Goal: Transaction & Acquisition: Book appointment/travel/reservation

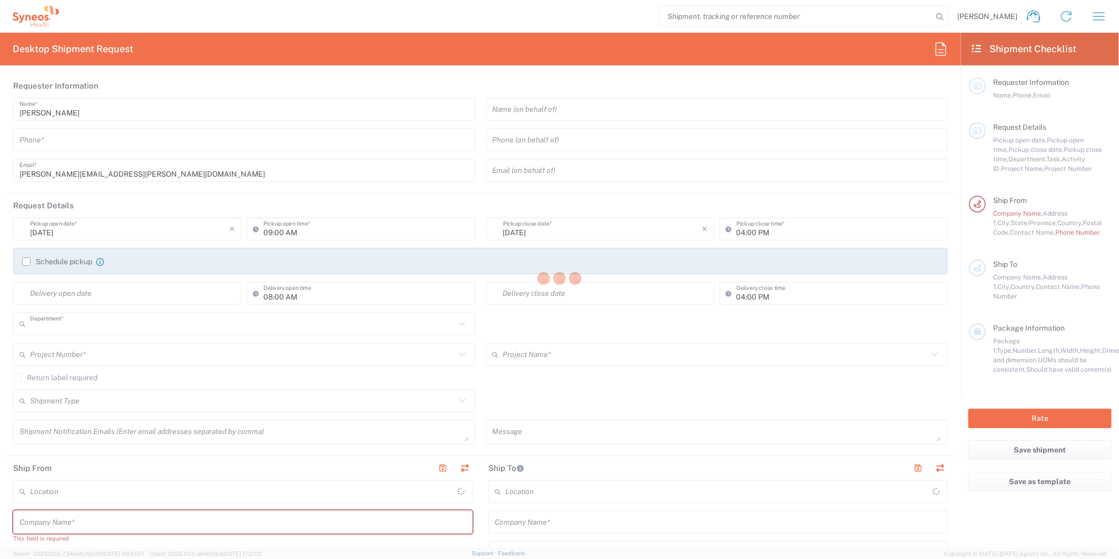
type input "8511"
type input "[US_STATE]"
type input "[GEOGRAPHIC_DATA]"
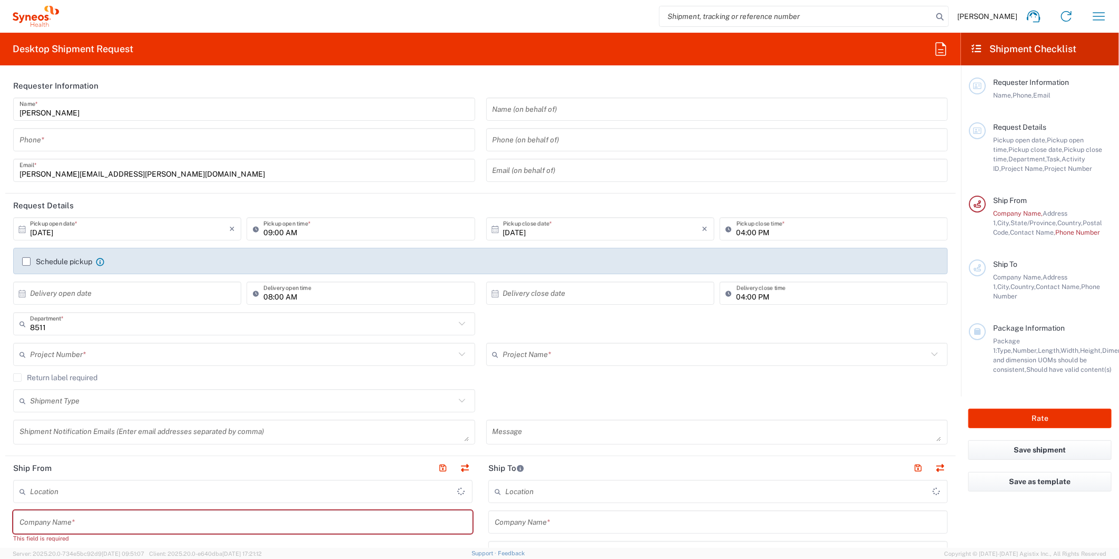
type input "Syneos Health, LLC-[GEOGRAPHIC_DATA] [GEOGRAPHIC_DATA] [GEOGRAPHIC_DATA]"
click at [1095, 18] on icon "button" at bounding box center [1099, 16] width 17 height 17
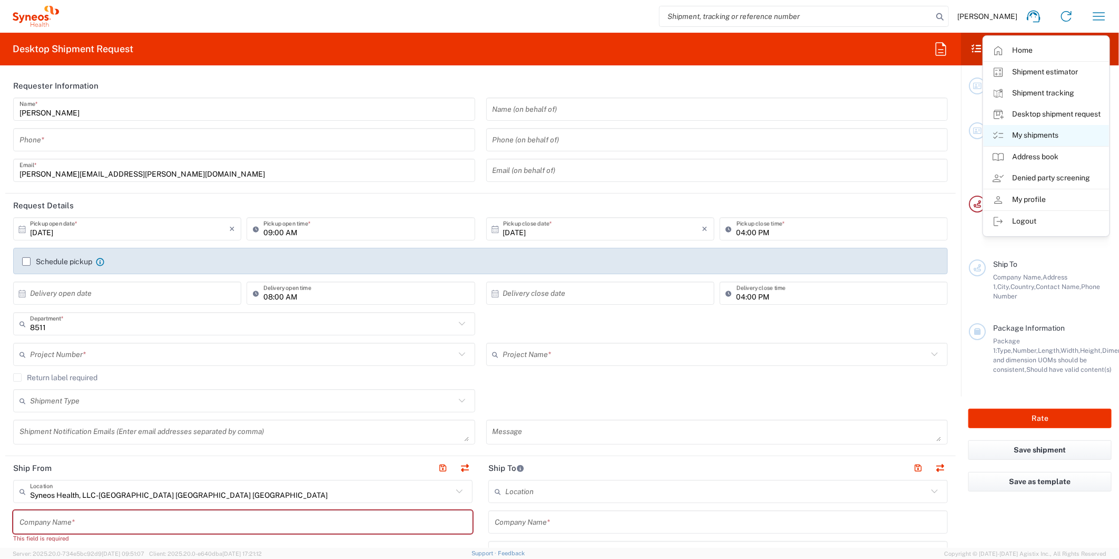
click at [1018, 139] on link "My shipments" at bounding box center [1046, 135] width 125 height 21
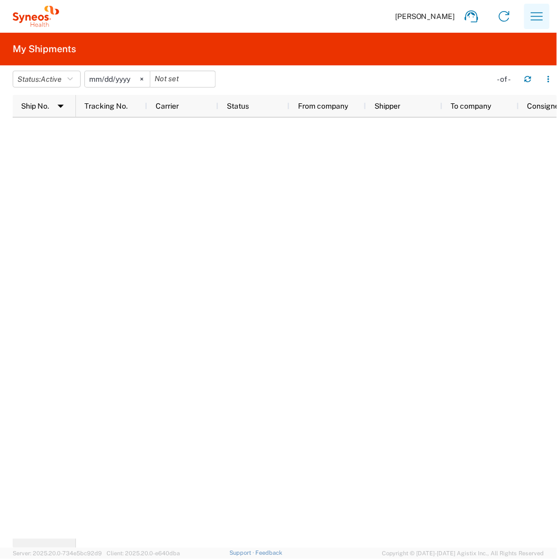
click at [532, 20] on icon "button" at bounding box center [536, 16] width 17 height 17
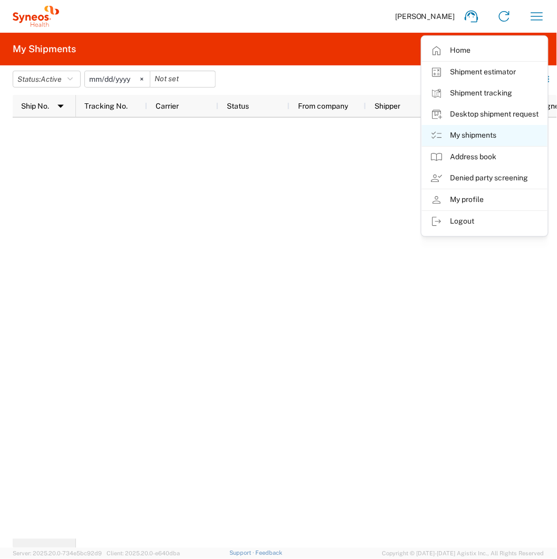
click at [468, 139] on link "My shipments" at bounding box center [484, 135] width 125 height 21
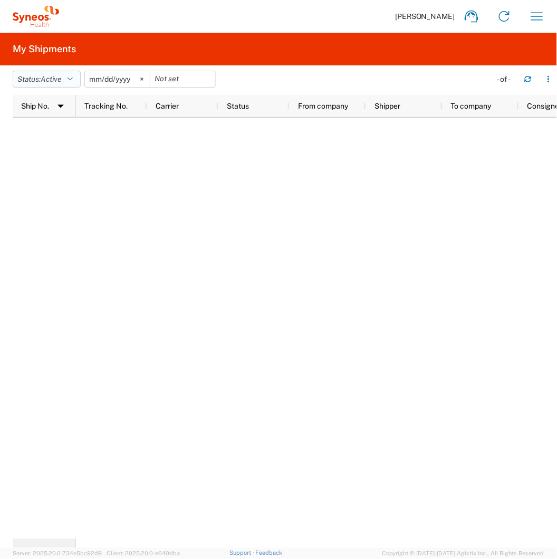
click at [53, 81] on span "Active" at bounding box center [51, 79] width 21 height 8
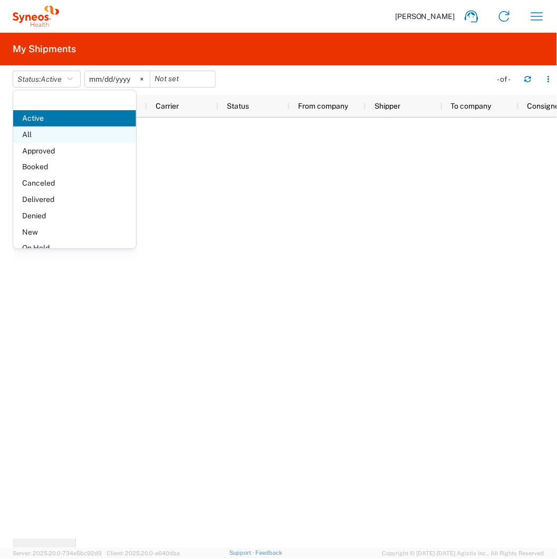
click at [59, 134] on span "All" at bounding box center [74, 134] width 123 height 16
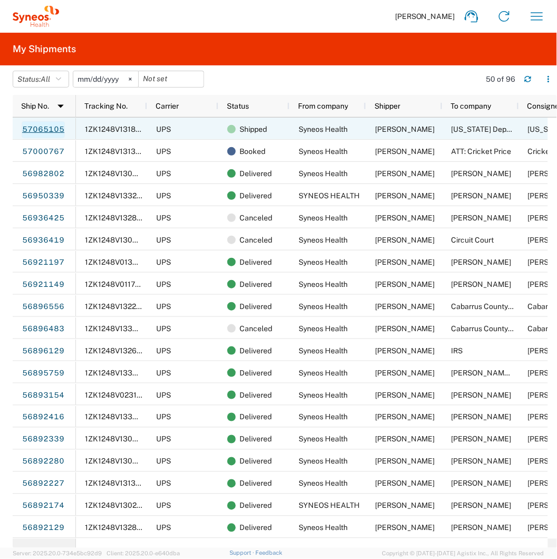
click at [43, 132] on link "57065105" at bounding box center [43, 129] width 43 height 17
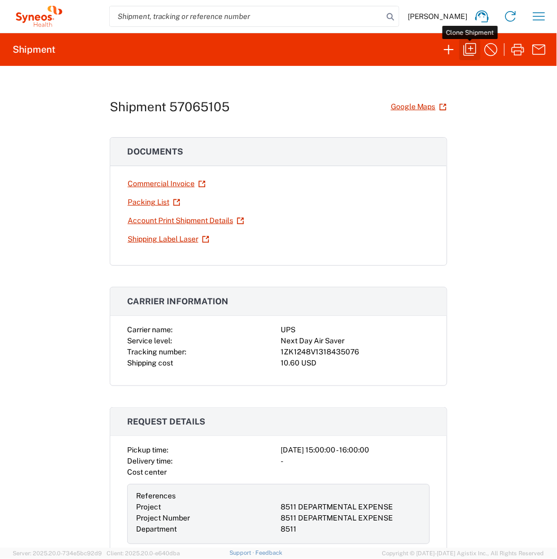
click at [470, 52] on icon "button" at bounding box center [469, 49] width 17 height 17
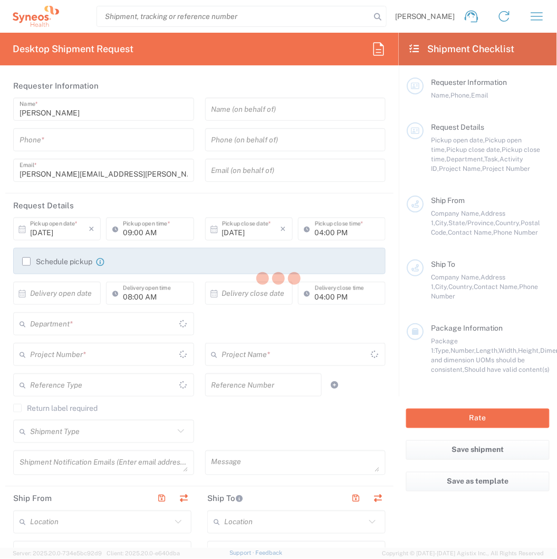
type input "6097274460"
type input "03:00 PM"
type textarea "[PERSON_NAME][EMAIL_ADDRESS][PERSON_NAME][DOMAIN_NAME]"
type input "Syneos Health"
type input "[GEOGRAPHIC_DATA]"
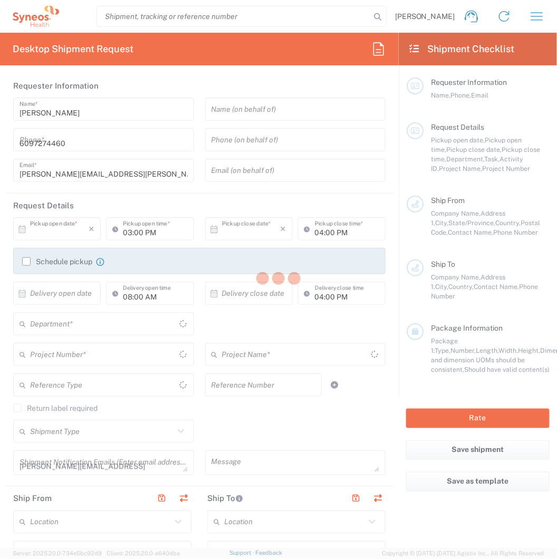
type input "Morrisville"
type input "27560"
type input "[PERSON_NAME]"
type input "9739037882"
type input "[PERSON_NAME][EMAIL_ADDRESS][PERSON_NAME][DOMAIN_NAME]"
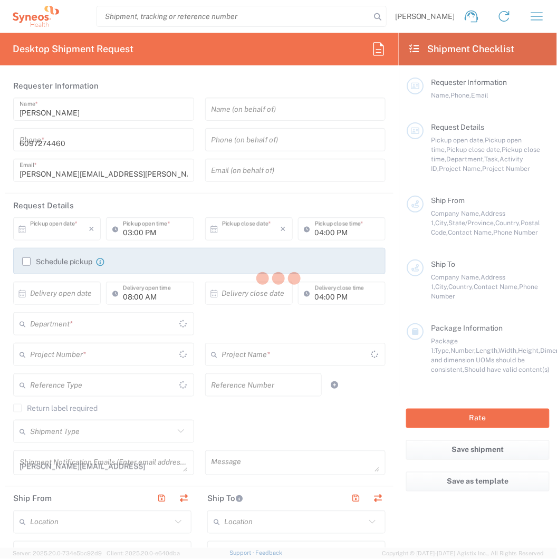
type input "[US_STATE] Department of Revenue Child Support Program"
type input "[STREET_ADDRESS][US_STATE]"
type input "Tallahassee"
type input "[GEOGRAPHIC_DATA]"
type input "32399"
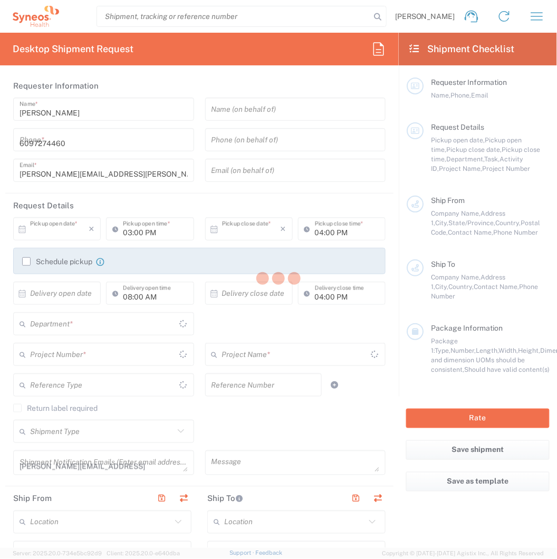
type input "[US_STATE] Department of Revenue Child Support Program"
type input "9999999999"
type input "Sender/Shipper"
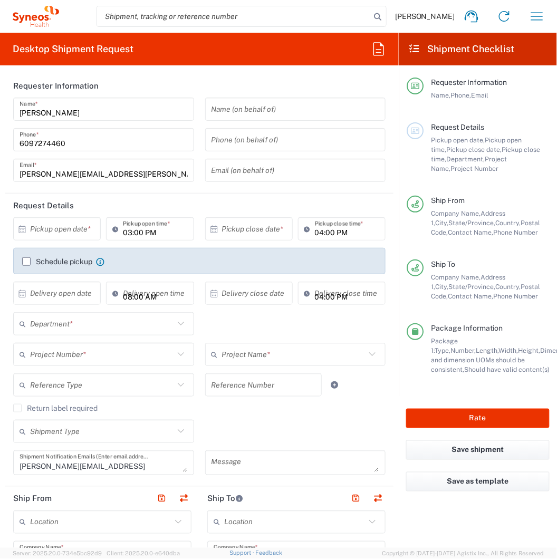
type input "8511 DEPARTMENTAL EXPENSE"
type input "[US_STATE]"
type input "Envelope"
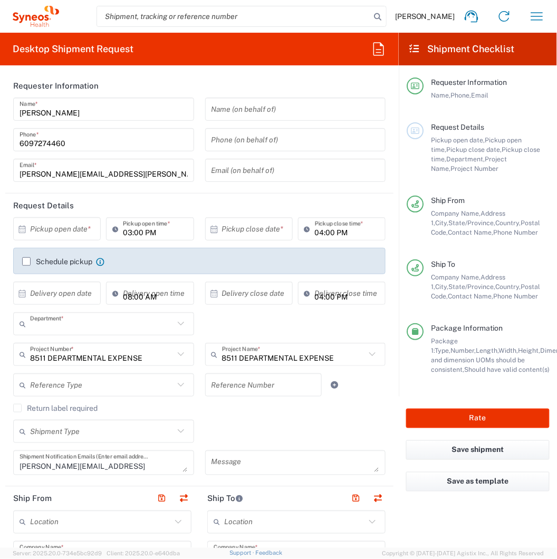
type input "8511"
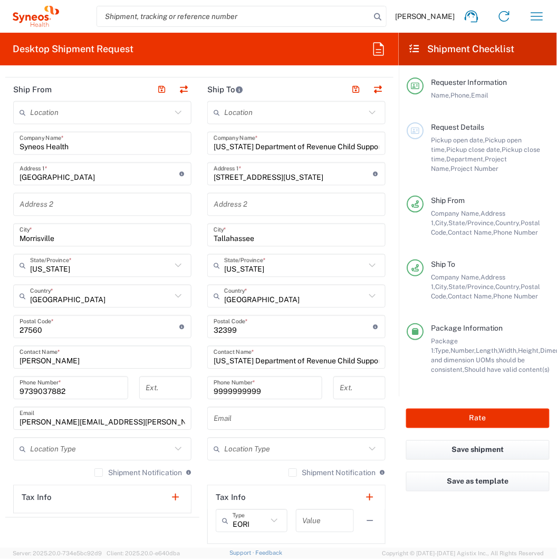
scroll to position [410, 0]
click at [246, 150] on input "[US_STATE] Department of Revenue Child Support Program" at bounding box center [295, 143] width 165 height 18
paste input "[PERSON_NAME]"
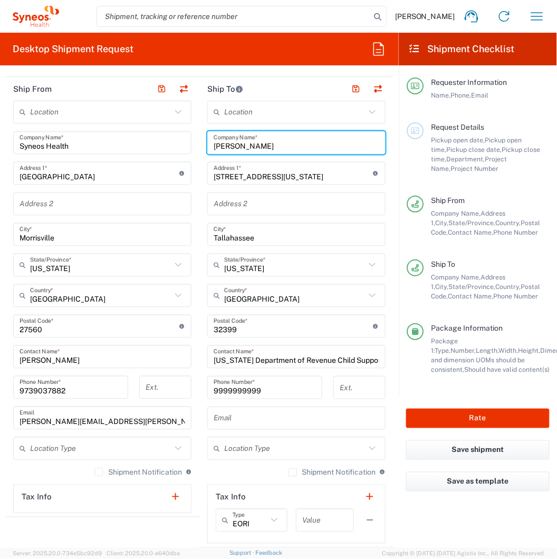
type input "[PERSON_NAME]"
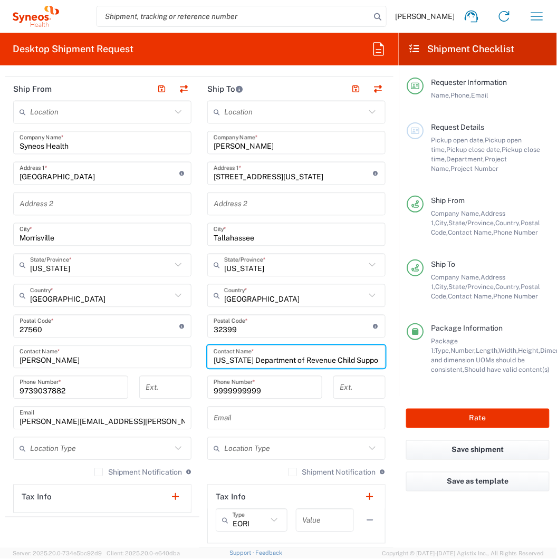
click at [231, 364] on input "[US_STATE] Department of Revenue Child Support Program" at bounding box center [295, 357] width 165 height 18
paste input "[PERSON_NAME]"
type input "[PERSON_NAME]"
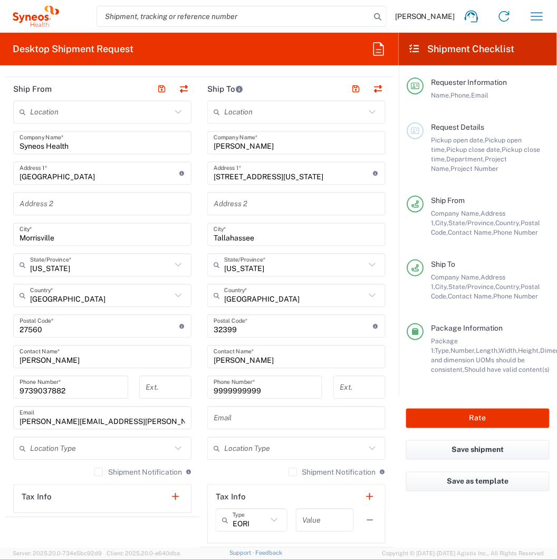
click at [252, 174] on input "[STREET_ADDRESS][US_STATE]" at bounding box center [293, 173] width 160 height 18
paste input "[STREET_ADDRESS]"
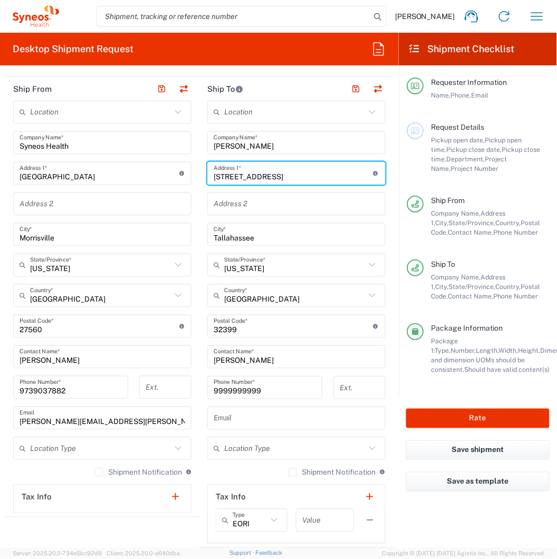
type input "[STREET_ADDRESS]"
click at [236, 238] on input "Tallahassee" at bounding box center [295, 235] width 165 height 18
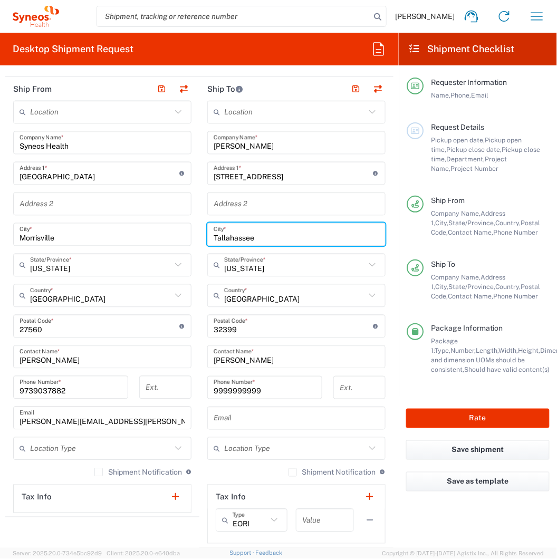
click at [236, 238] on input "Tallahassee" at bounding box center [295, 235] width 165 height 18
paste input "Frisco"
type input "Frisco"
click at [238, 333] on input "undefined" at bounding box center [293, 326] width 160 height 18
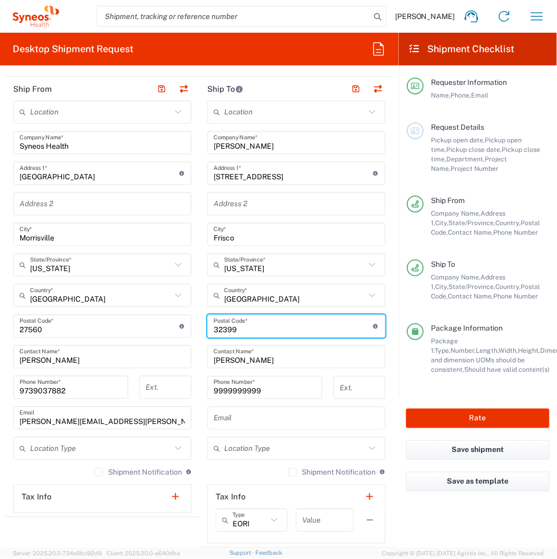
paste input "3239975035"
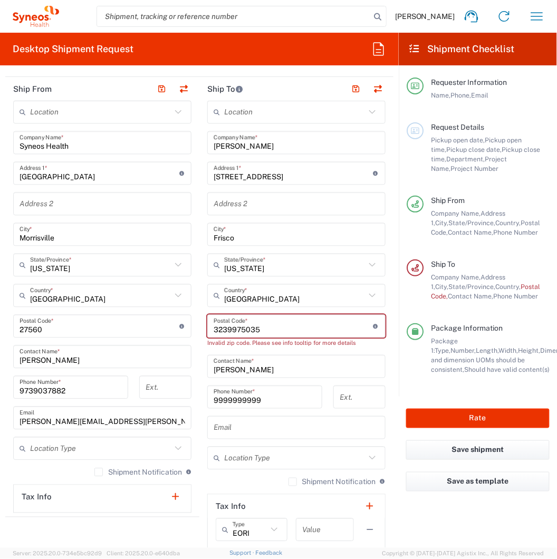
click at [230, 329] on input "undefined" at bounding box center [293, 326] width 160 height 18
paste input "undefined"
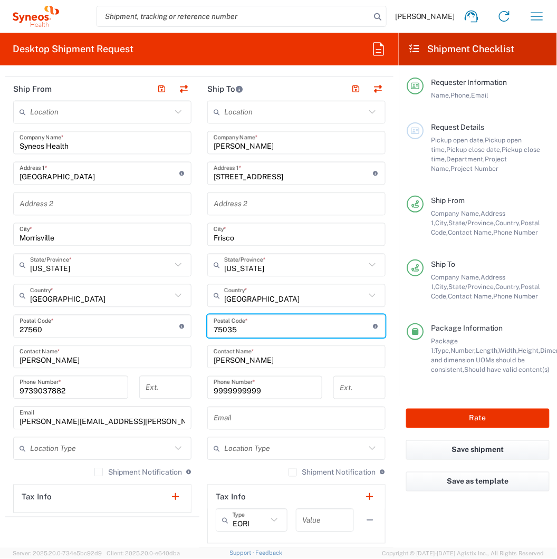
type input "75035"
click at [247, 258] on input "text" at bounding box center [294, 265] width 141 height 18
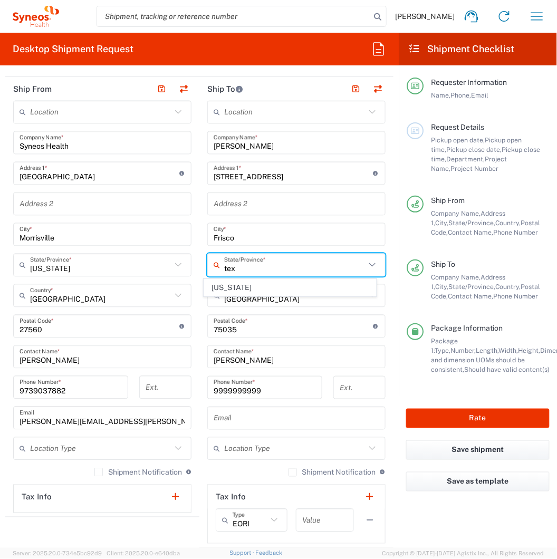
click at [218, 286] on span "[US_STATE]" at bounding box center [290, 287] width 172 height 16
type input "[US_STATE]"
click at [191, 296] on main "Location [PERSON_NAME] LLC-[GEOGRAPHIC_DATA] [GEOGRAPHIC_DATA] [GEOGRAPHIC_DATA…" at bounding box center [102, 307] width 194 height 412
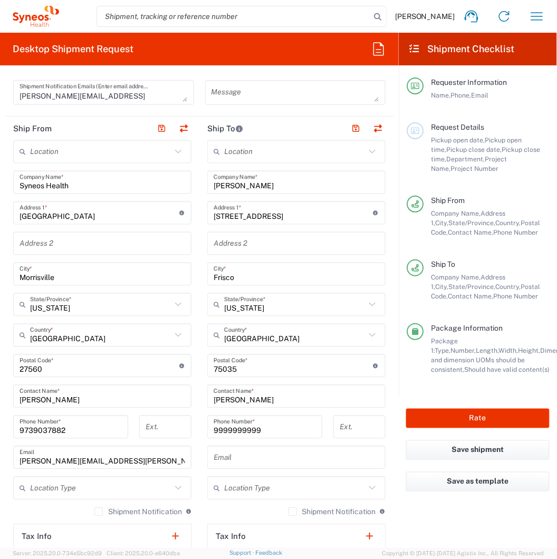
scroll to position [351, 0]
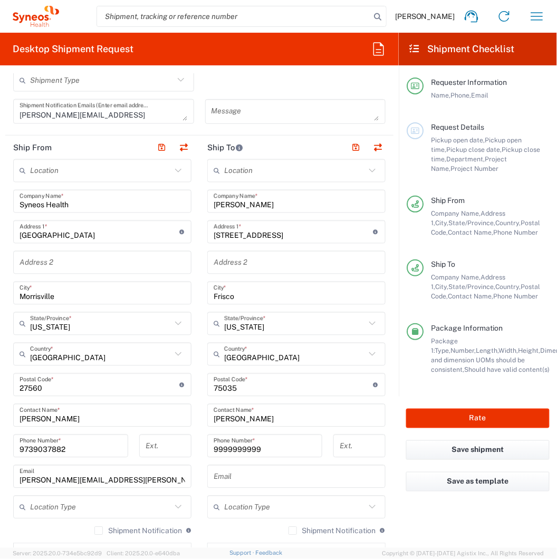
click at [83, 232] on input "[GEOGRAPHIC_DATA]" at bounding box center [100, 232] width 160 height 18
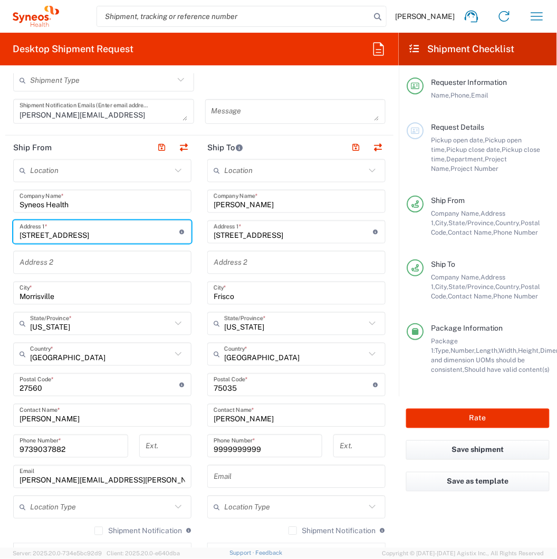
type input "[STREET_ADDRESS]"
click at [6, 290] on main "Location [PERSON_NAME] LLC-[GEOGRAPHIC_DATA] [GEOGRAPHIC_DATA] [GEOGRAPHIC_DATA…" at bounding box center [102, 365] width 194 height 412
click at [38, 291] on input "Morrisville" at bounding box center [102, 293] width 165 height 18
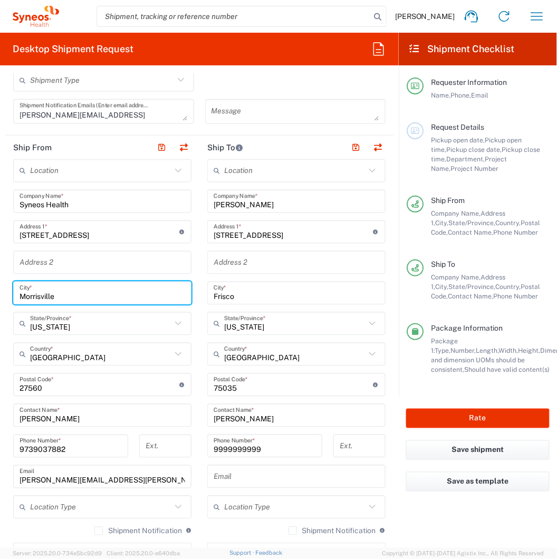
click at [38, 291] on input "Morrisville" at bounding box center [102, 293] width 165 height 18
type input "Bridgewater"
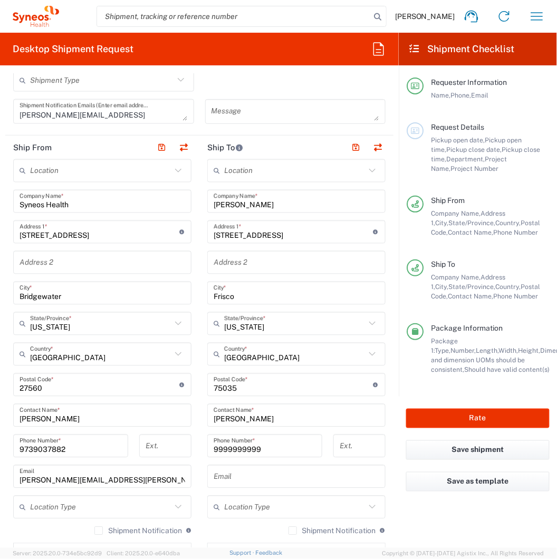
click at [11, 318] on main "Location [PERSON_NAME] LLC-[GEOGRAPHIC_DATA] [GEOGRAPHIC_DATA] [GEOGRAPHIC_DATA…" at bounding box center [102, 365] width 194 height 412
click at [56, 322] on input "text" at bounding box center [100, 324] width 141 height 18
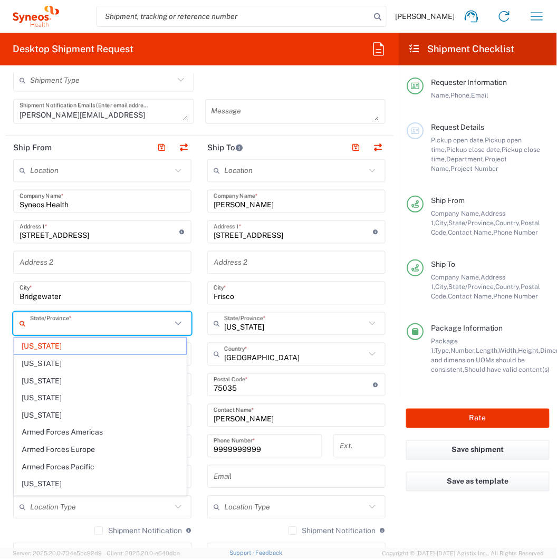
click at [56, 322] on input "text" at bounding box center [100, 324] width 141 height 18
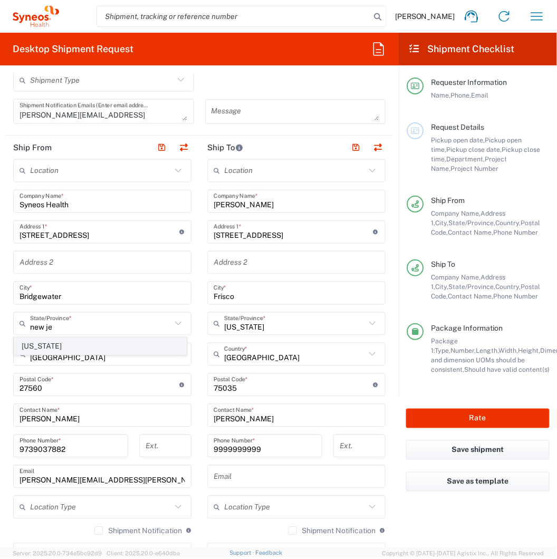
click at [29, 349] on span "[US_STATE]" at bounding box center [100, 346] width 172 height 16
type input "[US_STATE]"
click at [38, 382] on input "undefined" at bounding box center [100, 385] width 160 height 18
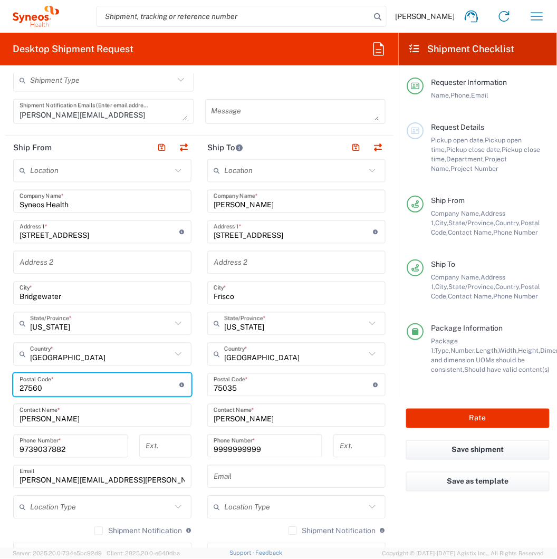
click at [38, 382] on input "undefined" at bounding box center [100, 385] width 160 height 18
type input "08807"
click at [7, 378] on main "Location [PERSON_NAME] LLC-[GEOGRAPHIC_DATA] [GEOGRAPHIC_DATA] [GEOGRAPHIC_DATA…" at bounding box center [102, 365] width 194 height 412
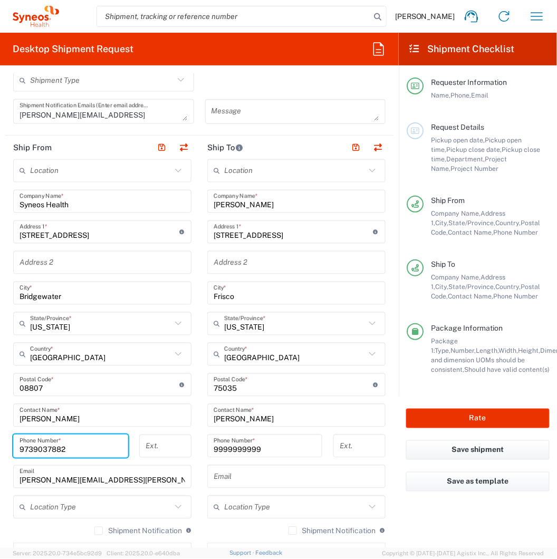
click at [76, 451] on input "9739037882" at bounding box center [71, 446] width 102 height 18
type input "9999999999"
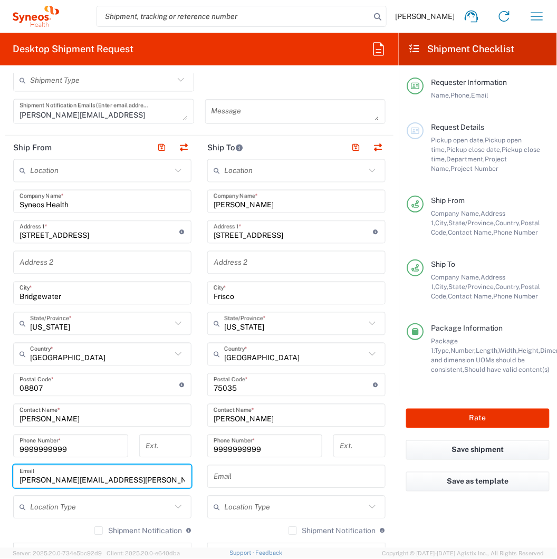
click at [176, 478] on input "[PERSON_NAME][EMAIL_ADDRESS][PERSON_NAME][DOMAIN_NAME]" at bounding box center [102, 476] width 165 height 18
click at [5, 473] on main "Location [PERSON_NAME] LLC-[GEOGRAPHIC_DATA] [GEOGRAPHIC_DATA] [GEOGRAPHIC_DATA…" at bounding box center [102, 365] width 194 height 412
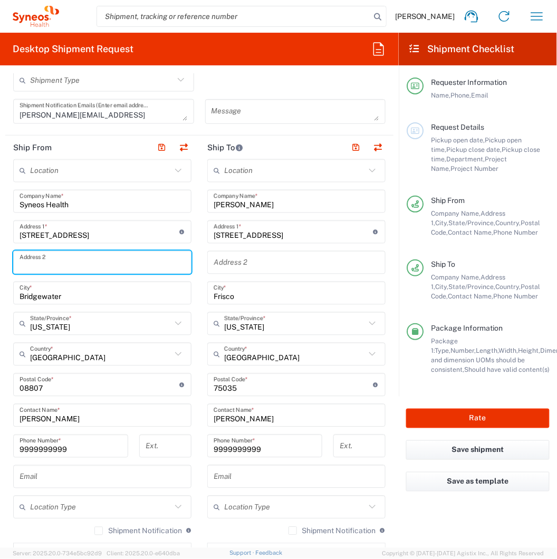
click at [82, 267] on input "text" at bounding box center [102, 263] width 165 height 18
type input "3rd Floor"
click at [8, 293] on main "Location [PERSON_NAME] LLC-[GEOGRAPHIC_DATA] [GEOGRAPHIC_DATA] [GEOGRAPHIC_DATA…" at bounding box center [102, 365] width 194 height 412
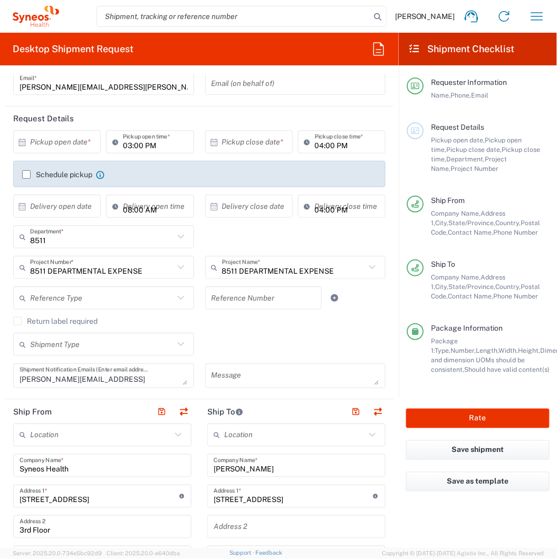
scroll to position [59, 0]
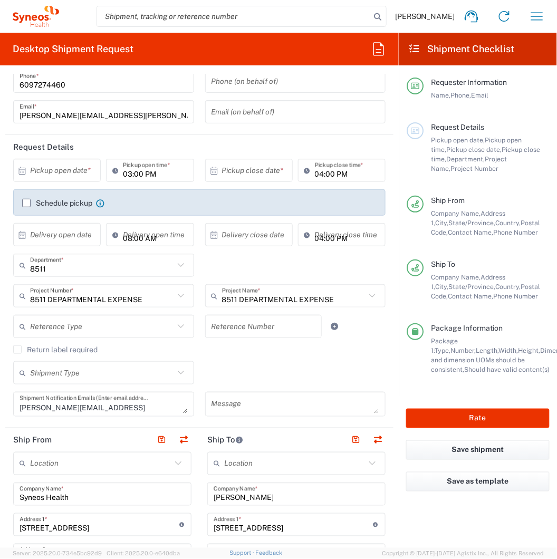
click at [64, 173] on input "text" at bounding box center [59, 170] width 59 height 18
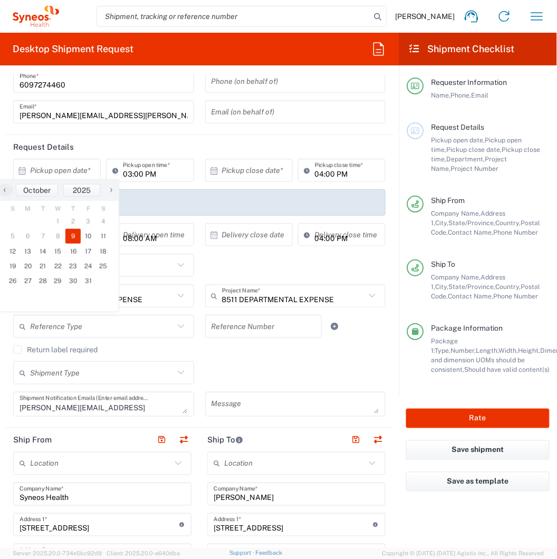
click at [72, 234] on span "9" at bounding box center [72, 236] width 15 height 15
type input "[DATE]"
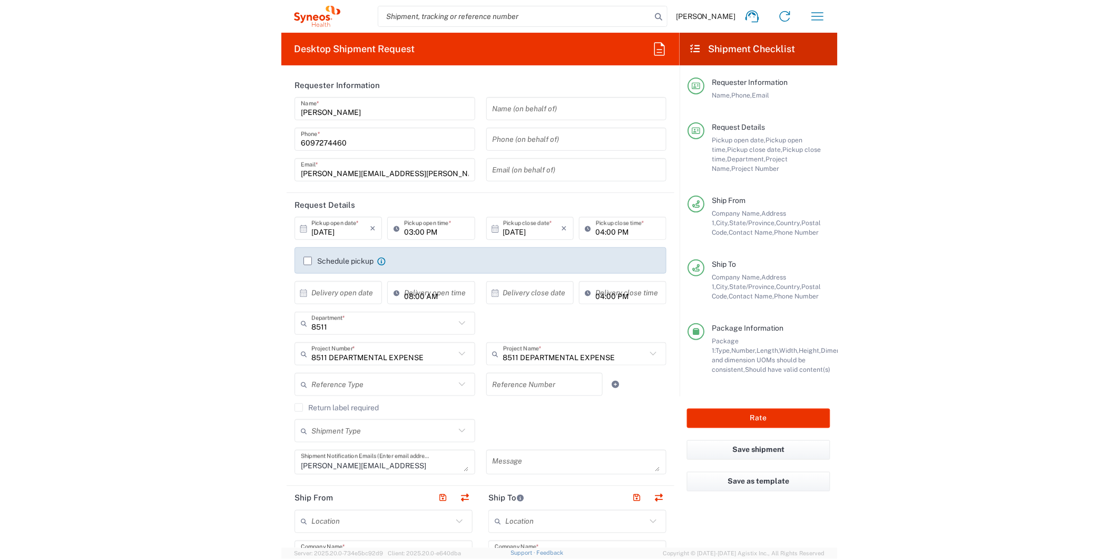
scroll to position [0, 0]
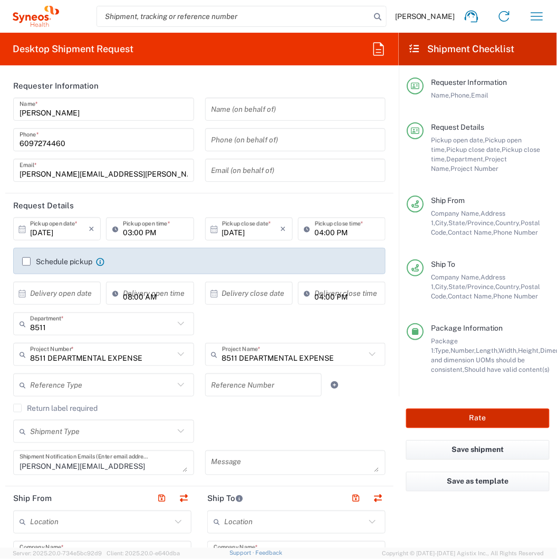
click at [434, 415] on button "Rate" at bounding box center [477, 418] width 143 height 20
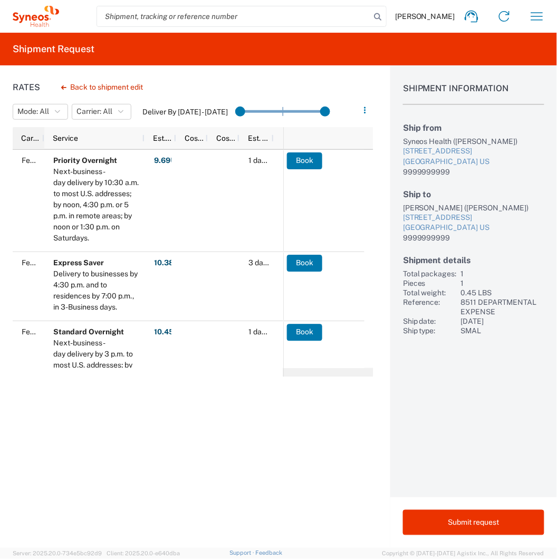
click at [32, 136] on span "Carrier" at bounding box center [30, 138] width 19 height 8
click at [32, 137] on img at bounding box center [32, 138] width 17 height 17
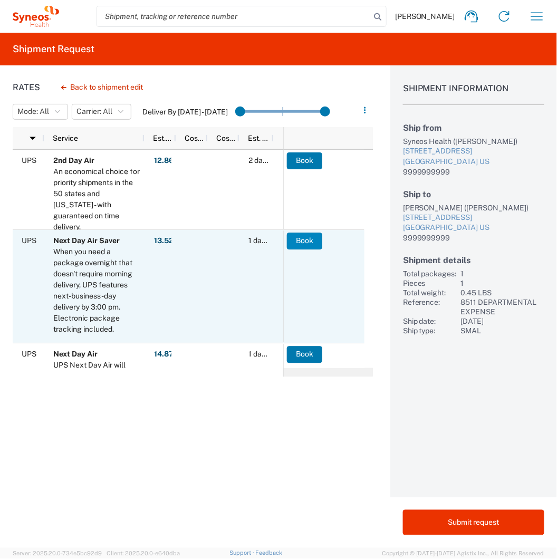
click at [304, 240] on button "Book" at bounding box center [304, 240] width 35 height 17
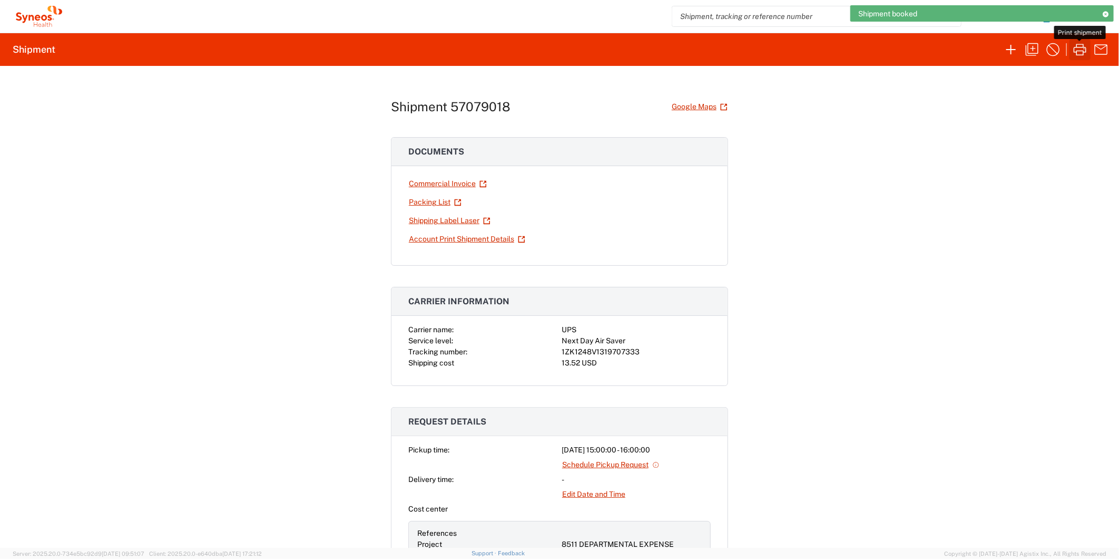
click at [1081, 52] on icon "button" at bounding box center [1080, 49] width 17 height 17
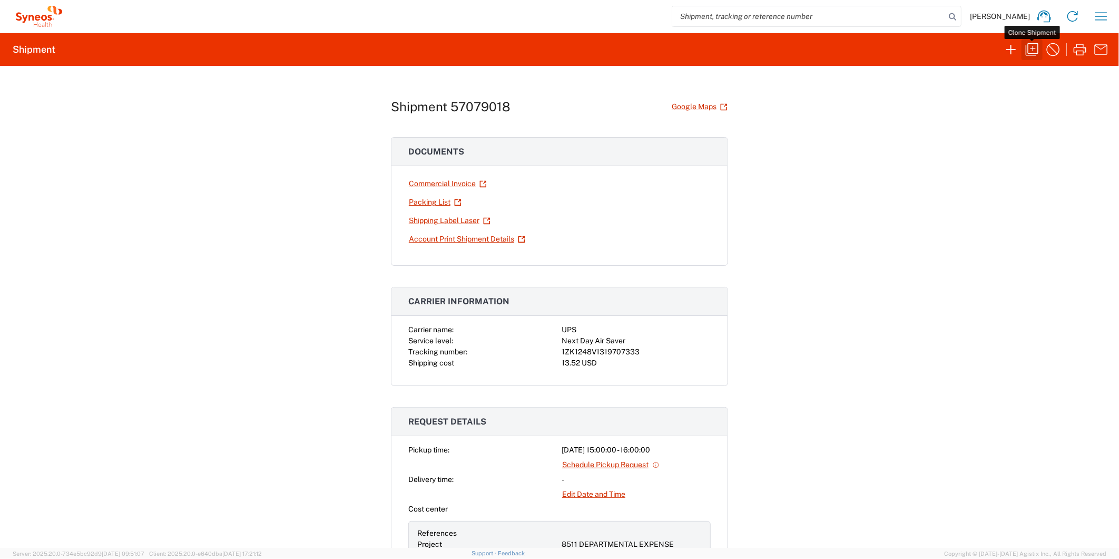
click at [1033, 52] on icon "button" at bounding box center [1032, 49] width 17 height 17
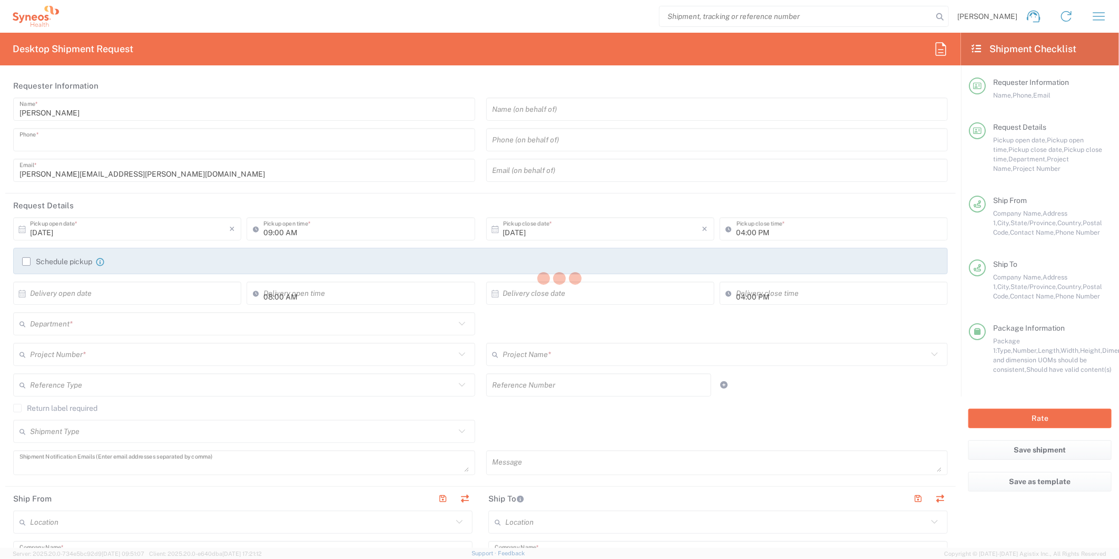
type input "6097274460"
type input "03:00 PM"
type textarea "[PERSON_NAME][EMAIL_ADDRESS][PERSON_NAME][DOMAIN_NAME]"
type input "Syneos Health"
type input "[STREET_ADDRESS]"
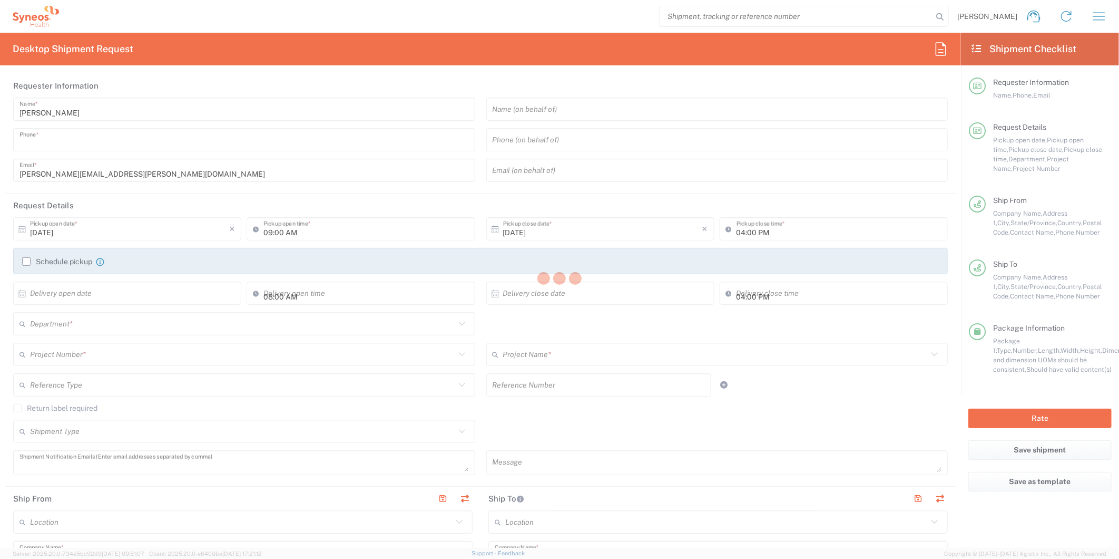
type input "3rd Floor"
type input "Bridgewater"
type input "08807"
type input "[PERSON_NAME]"
type input "9999999999"
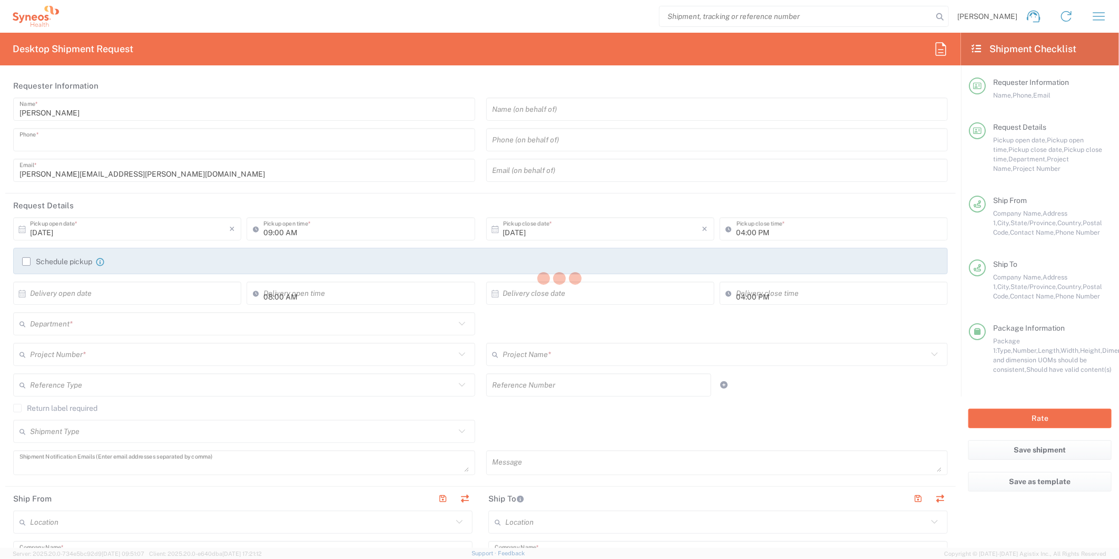
type input "[PERSON_NAME]"
type input "[STREET_ADDRESS]"
type input "Frisco"
type input "[GEOGRAPHIC_DATA]"
type input "75035"
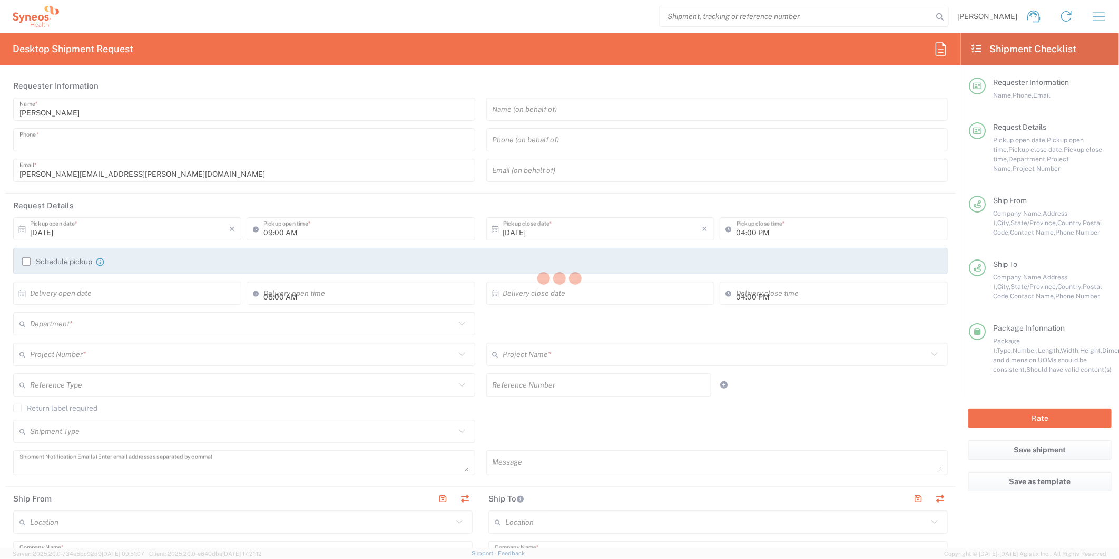
type input "[PERSON_NAME]"
type input "9999999999"
type input "Sender/Shipper"
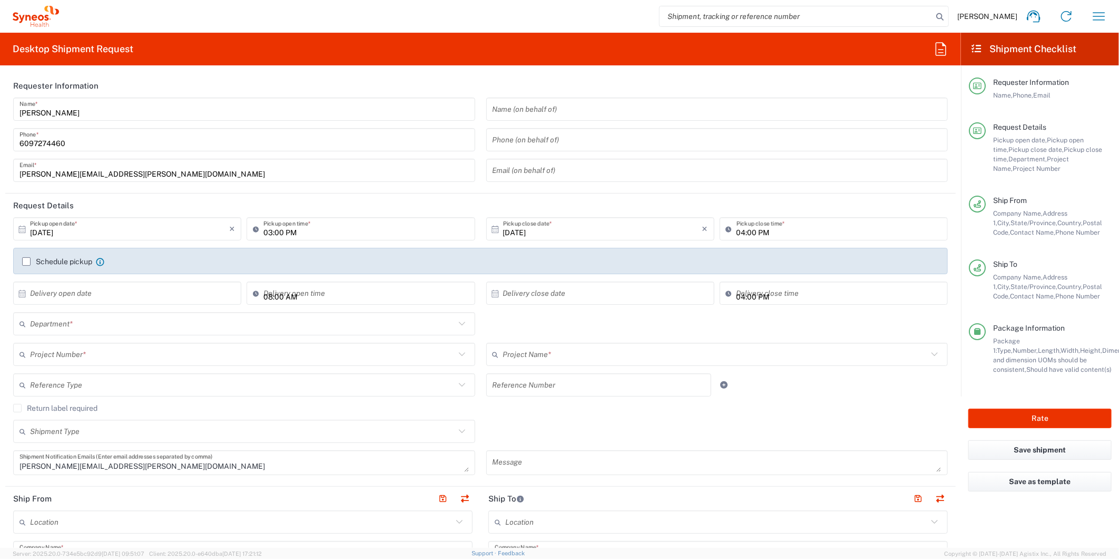
type input "8511 DEPARTMENTAL EXPENSE"
type input "[US_STATE]"
type input "Envelope"
type input "8511"
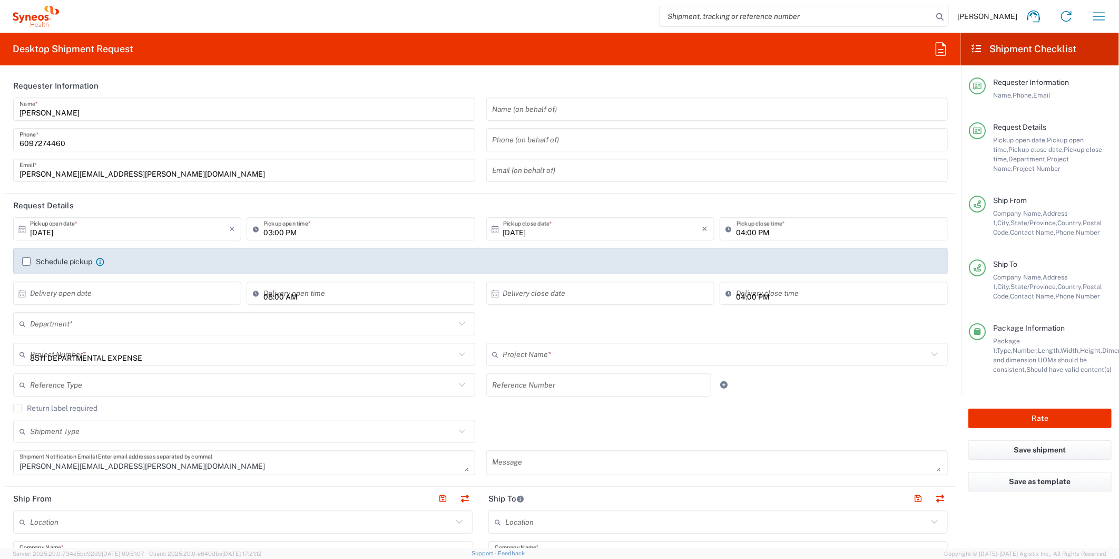
type input "8511 DEPARTMENTAL EXPENSE"
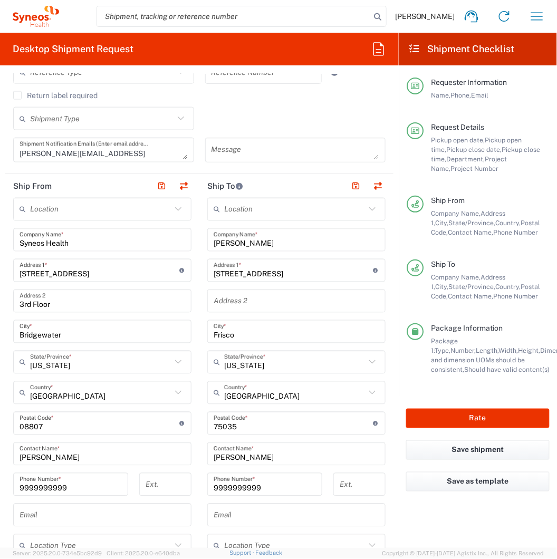
scroll to position [293, 0]
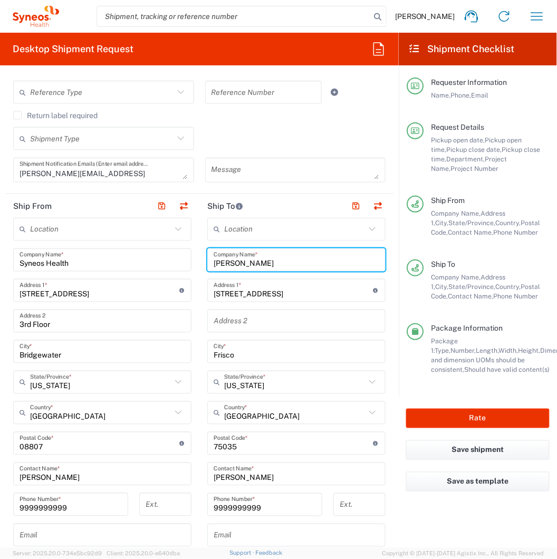
click at [249, 257] on input "[PERSON_NAME]" at bounding box center [295, 260] width 165 height 18
paste input "[PERSON_NAME]"
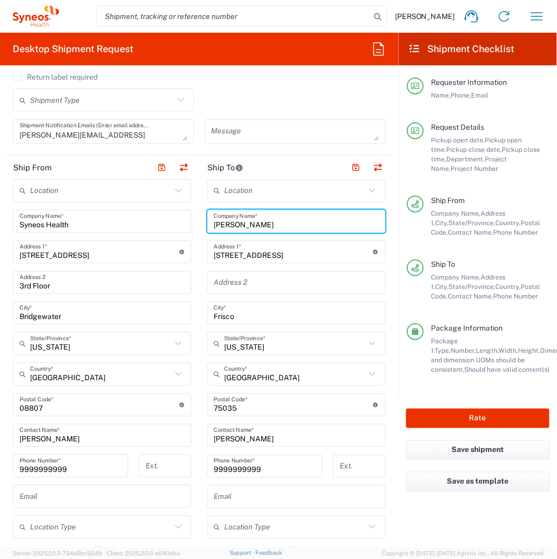
scroll to position [351, 0]
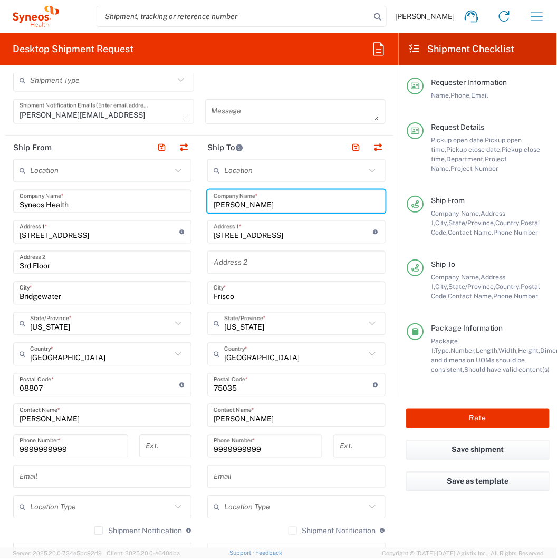
type input "[PERSON_NAME]"
click at [298, 232] on input "[STREET_ADDRESS]" at bounding box center [293, 232] width 160 height 18
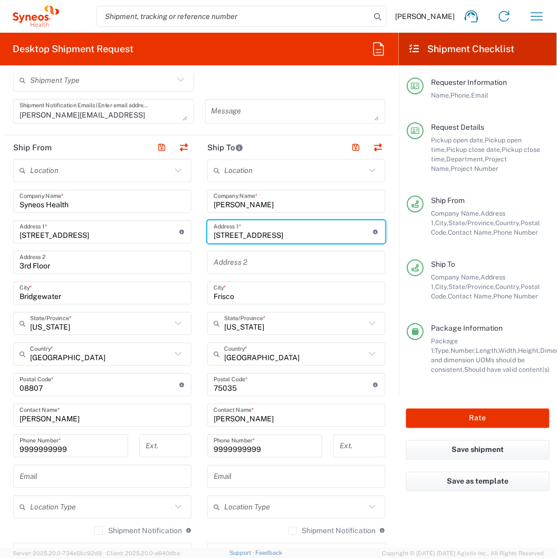
click at [298, 232] on input "[STREET_ADDRESS]" at bounding box center [293, 232] width 160 height 18
paste input "29707 [PERSON_NAME] DR"
type input "29707 [PERSON_NAME] DR"
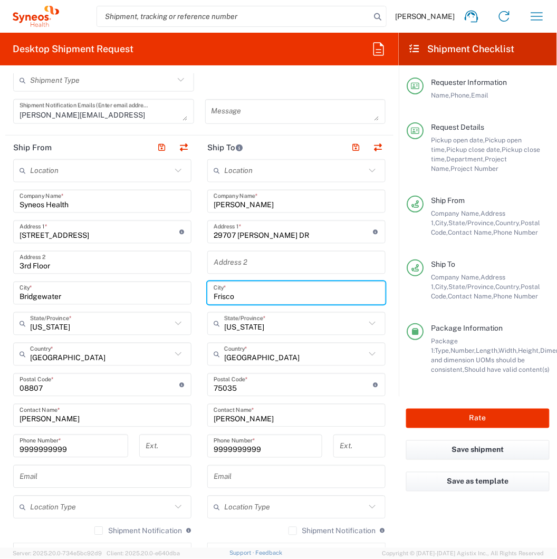
click at [254, 293] on input "Frisco" at bounding box center [295, 293] width 165 height 18
paste input "[PERSON_NAME]"
type input "[PERSON_NAME]"
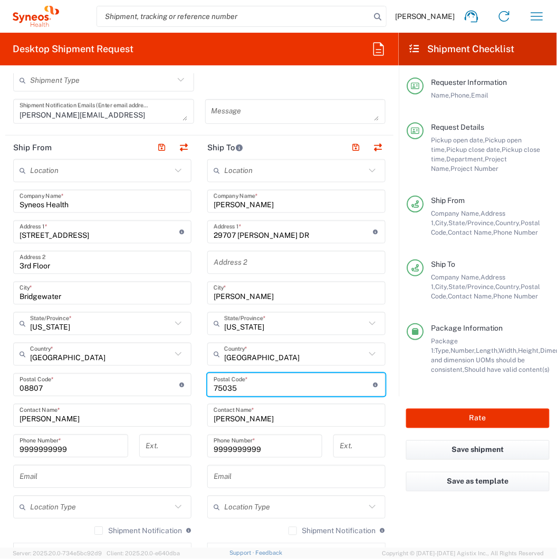
click at [283, 382] on input "undefined" at bounding box center [293, 385] width 160 height 18
paste input "48088"
type input "48088"
click at [265, 328] on input "text" at bounding box center [294, 324] width 141 height 18
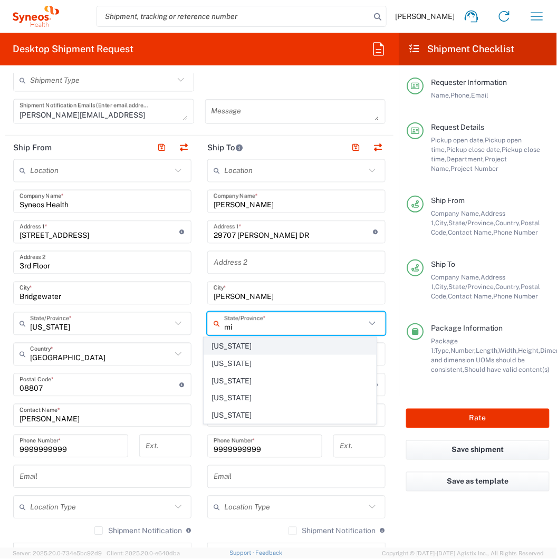
click at [213, 348] on span "[US_STATE]" at bounding box center [290, 346] width 172 height 16
type input "[US_STATE]"
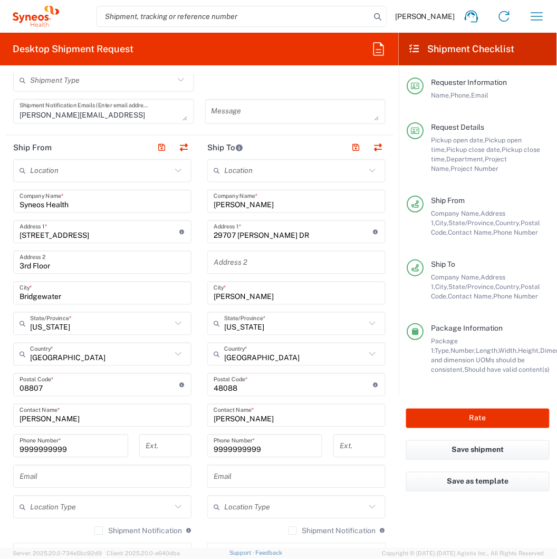
click at [201, 346] on main "Location [PERSON_NAME] LLC-[GEOGRAPHIC_DATA] [GEOGRAPHIC_DATA] [GEOGRAPHIC_DATA…" at bounding box center [296, 380] width 194 height 443
click at [245, 420] on input "[PERSON_NAME]" at bounding box center [295, 415] width 165 height 18
paste input "[PERSON_NAME]"
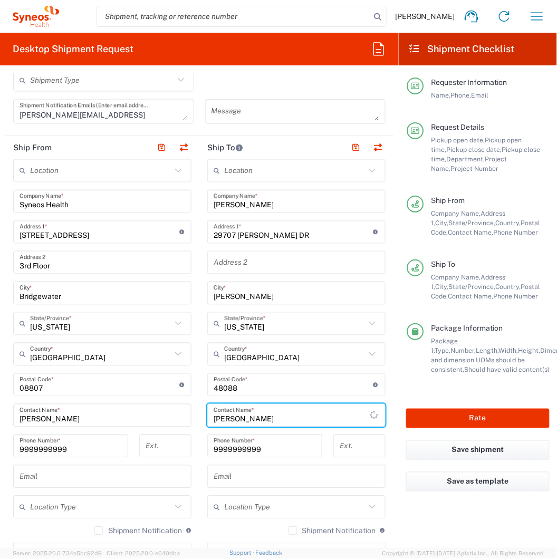
type input "[PERSON_NAME]"
click at [199, 420] on main "Location [PERSON_NAME] LLC-[GEOGRAPHIC_DATA] [GEOGRAPHIC_DATA] [GEOGRAPHIC_DATA…" at bounding box center [296, 380] width 194 height 443
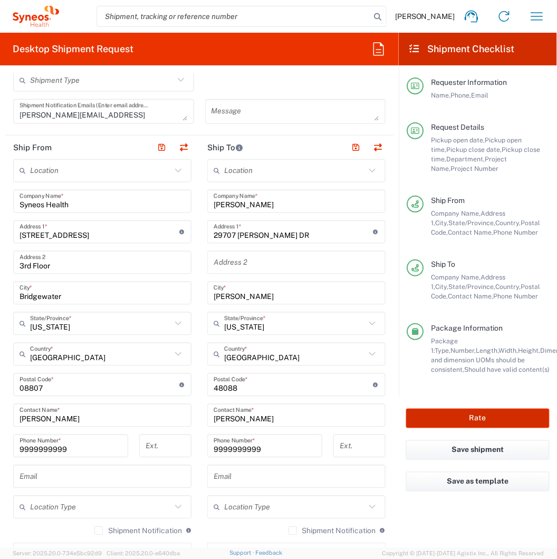
click at [426, 417] on button "Rate" at bounding box center [477, 418] width 143 height 20
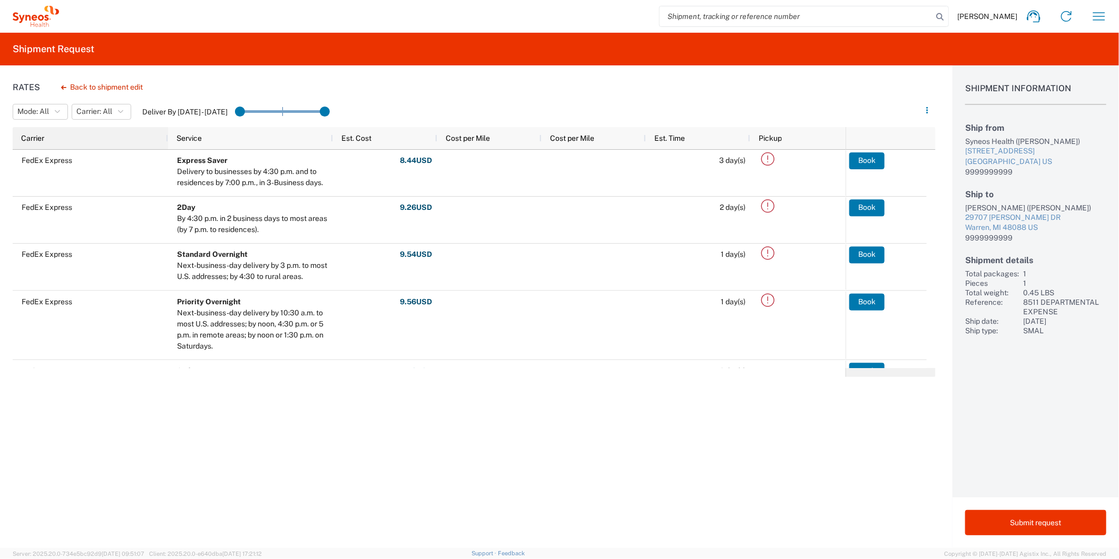
click at [38, 131] on div "Carrier" at bounding box center [92, 138] width 143 height 17
click at [41, 136] on span "Carrier" at bounding box center [32, 138] width 23 height 8
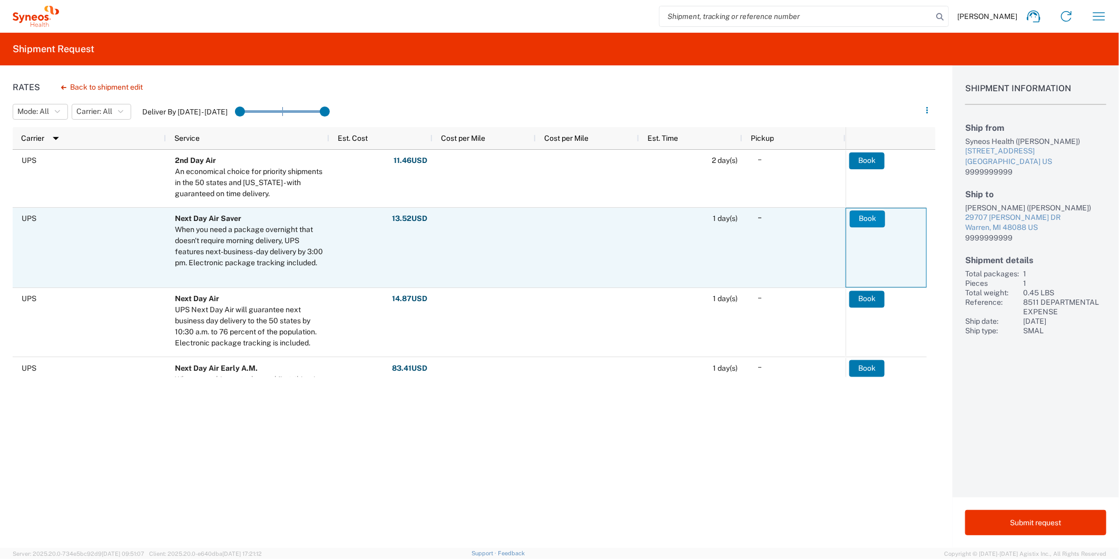
click at [875, 219] on button "Book" at bounding box center [867, 218] width 35 height 17
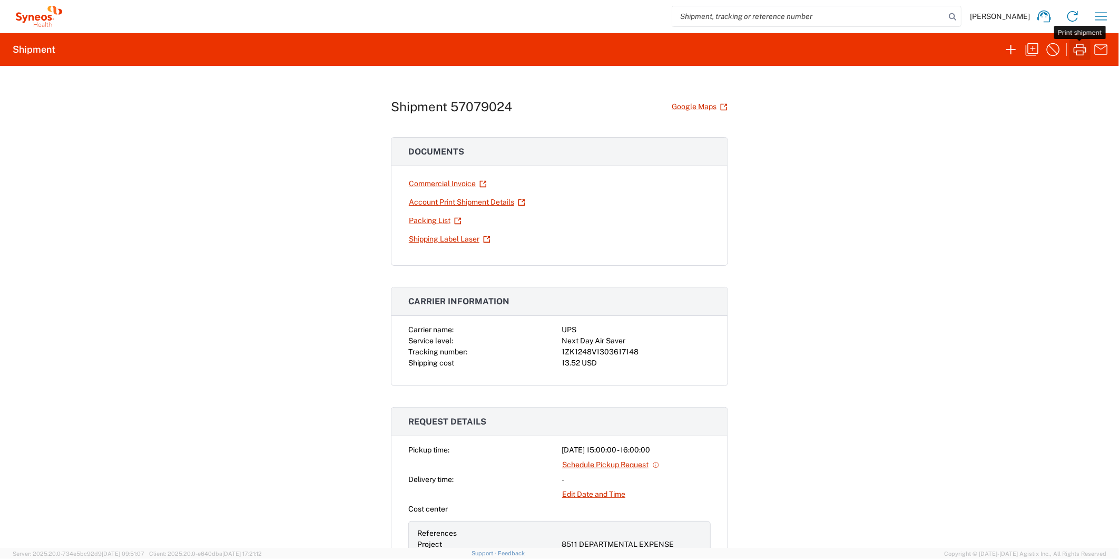
click at [1083, 48] on icon "button" at bounding box center [1080, 49] width 17 height 17
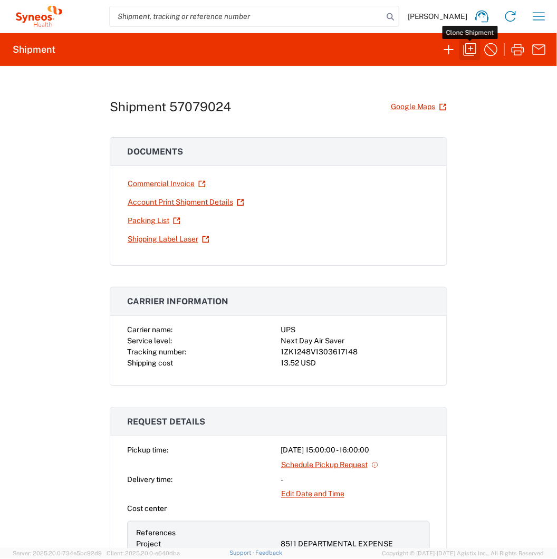
click at [470, 53] on icon "button" at bounding box center [469, 49] width 13 height 13
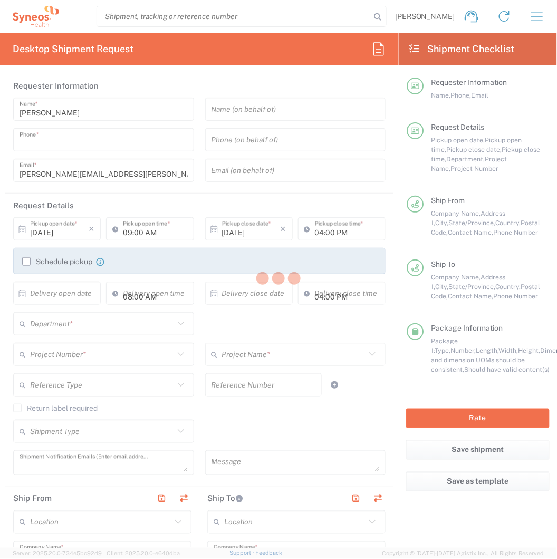
type input "6097274460"
type input "03:00 PM"
type textarea "[PERSON_NAME][EMAIL_ADDRESS][PERSON_NAME][DOMAIN_NAME]"
type input "Syneos Health"
type input "[STREET_ADDRESS]"
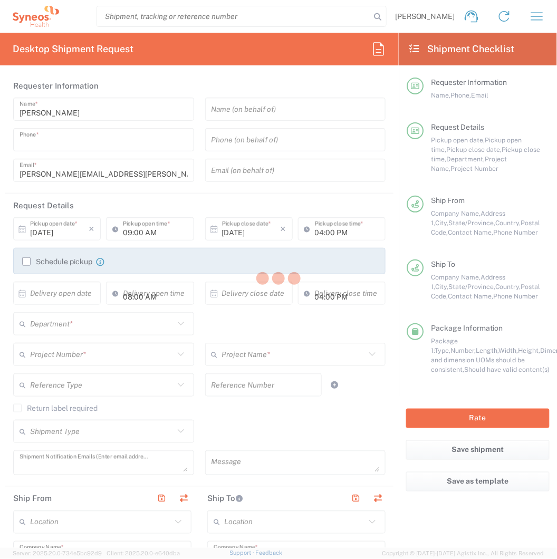
type input "3rd Floor"
type input "Bridgewater"
type input "08807"
type input "[PERSON_NAME]"
type input "9999999999"
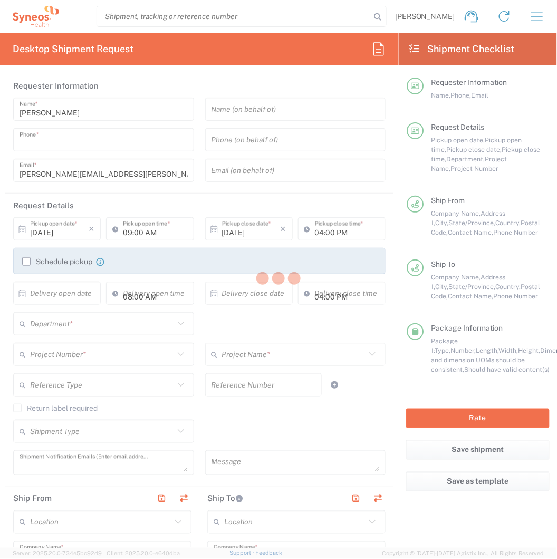
type input "[PERSON_NAME]"
type input "29707 [PERSON_NAME] DR"
type input "[PERSON_NAME]"
type input "[GEOGRAPHIC_DATA]"
type input "48088"
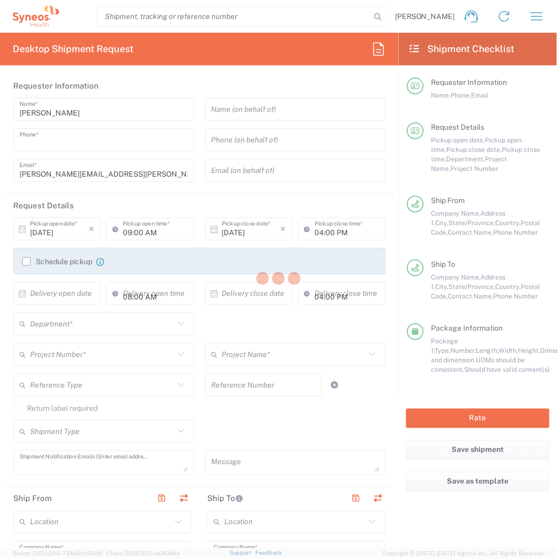
type input "[PERSON_NAME]"
type input "9999999999"
type input "Sender/Shipper"
type input "[US_STATE]"
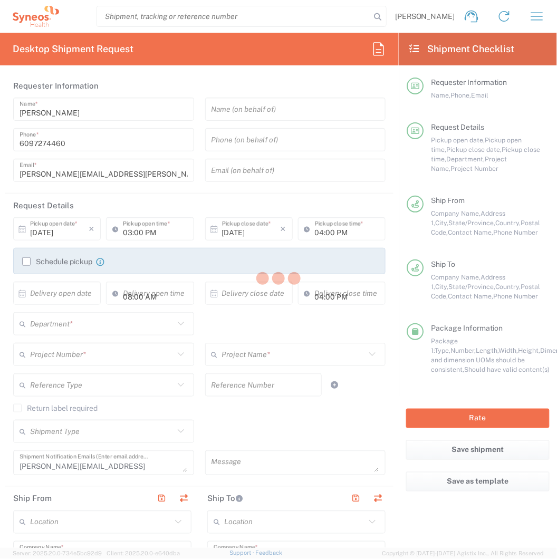
type input "[US_STATE]"
type input "Envelope"
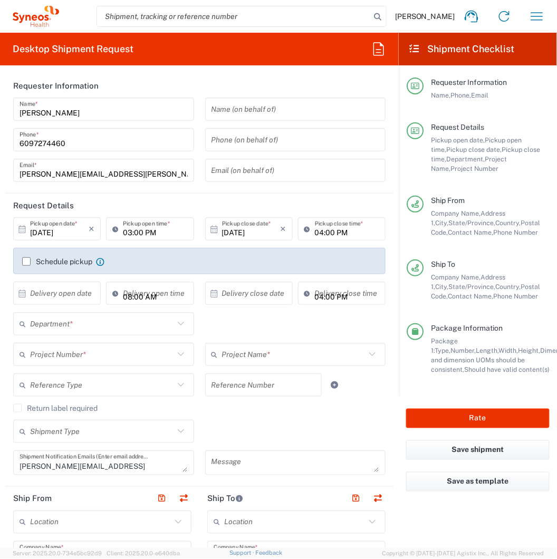
type input "8511 DEPARTMENTAL EXPENSE"
type input "8511"
type input "8511 DEPARTMENTAL EXPENSE"
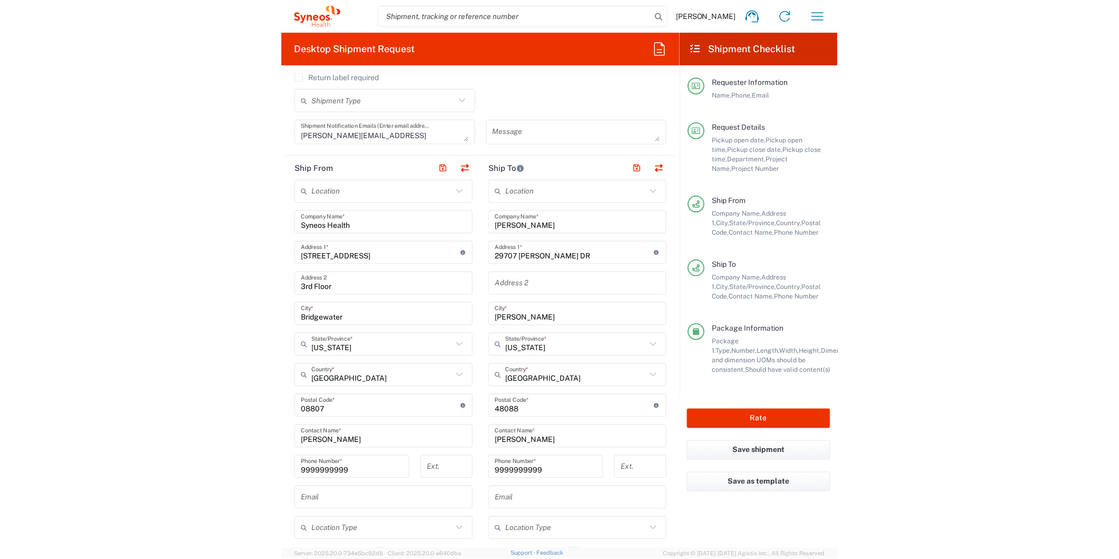
scroll to position [351, 0]
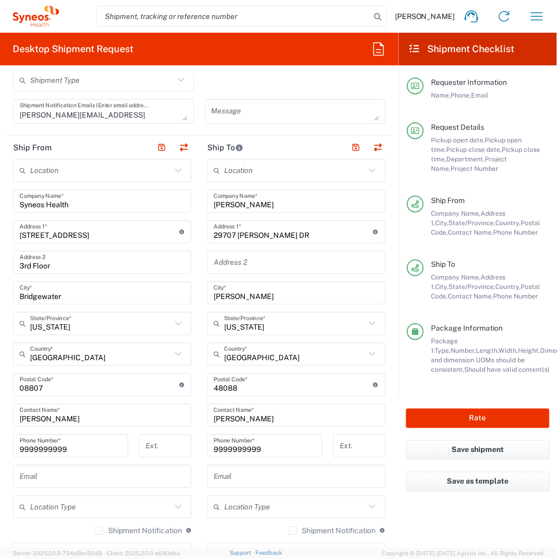
click at [253, 203] on input "[PERSON_NAME]" at bounding box center [295, 201] width 165 height 18
paste input "[PERSON_NAME]"
type input "[PERSON_NAME]"
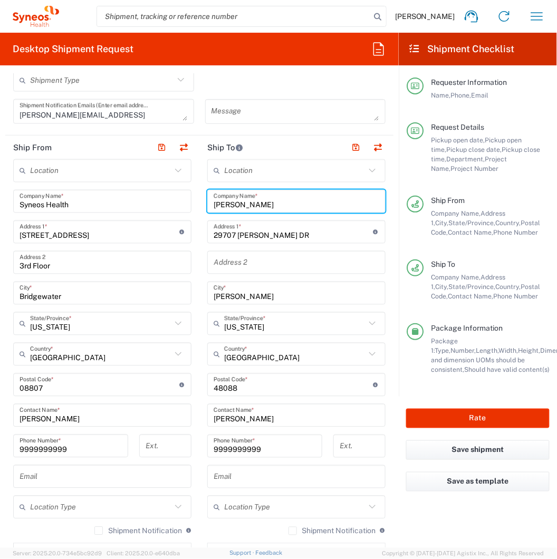
click at [244, 421] on input "[PERSON_NAME]" at bounding box center [295, 415] width 165 height 18
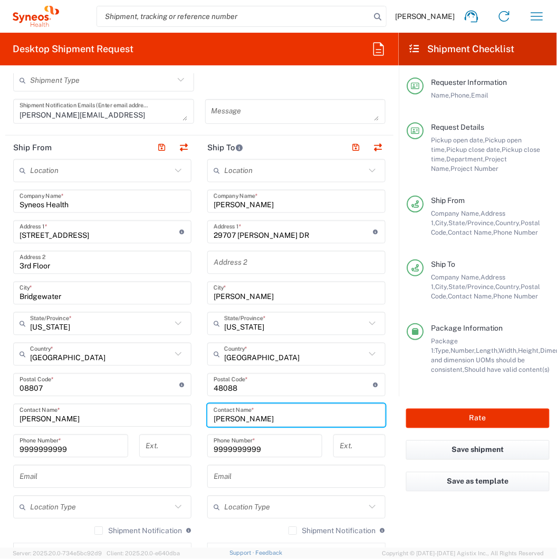
click at [244, 421] on input "[PERSON_NAME]" at bounding box center [295, 415] width 165 height 18
paste input "[PERSON_NAME]"
type input "[PERSON_NAME]"
click at [240, 235] on input "29707 [PERSON_NAME] DR" at bounding box center [293, 232] width 160 height 18
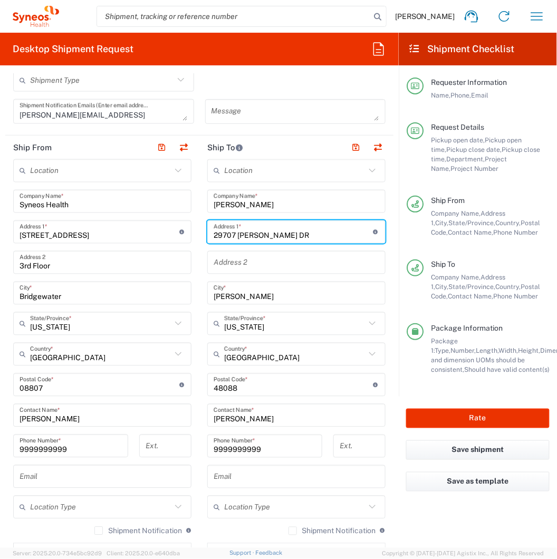
click at [240, 235] on input "29707 [PERSON_NAME] DR" at bounding box center [293, 232] width 160 height 18
paste input "[STREET_ADDRESS][PERSON_NAME]"
type input "[STREET_ADDRESS][PERSON_NAME]"
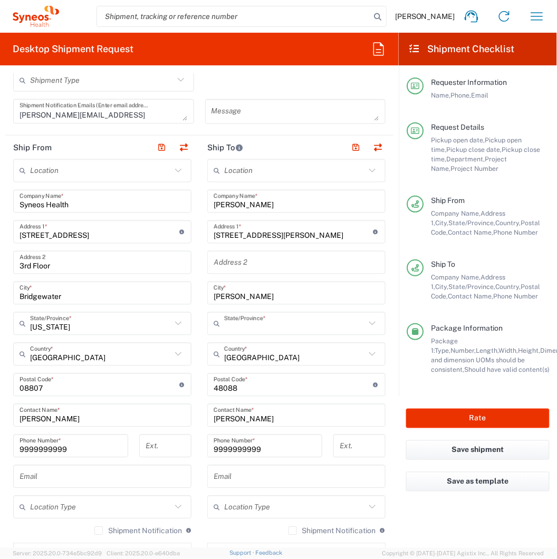
click at [262, 323] on input "text" at bounding box center [294, 324] width 141 height 18
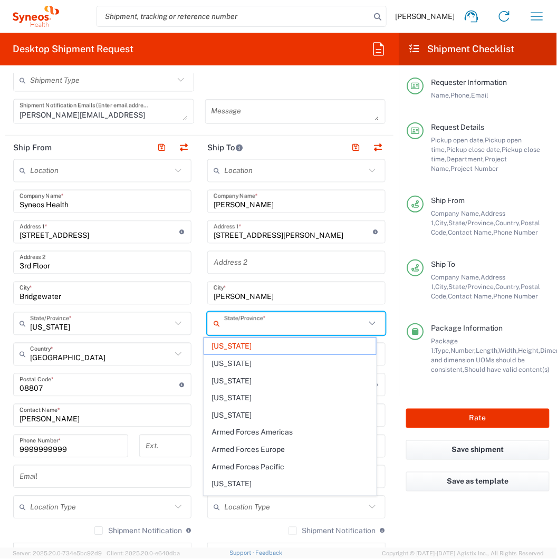
click at [262, 323] on input "text" at bounding box center [294, 324] width 141 height 18
click at [243, 304] on div "Location [PERSON_NAME] LLC-[GEOGRAPHIC_DATA] [GEOGRAPHIC_DATA] [GEOGRAPHIC_DATA…" at bounding box center [296, 380] width 178 height 443
type input "[US_STATE]"
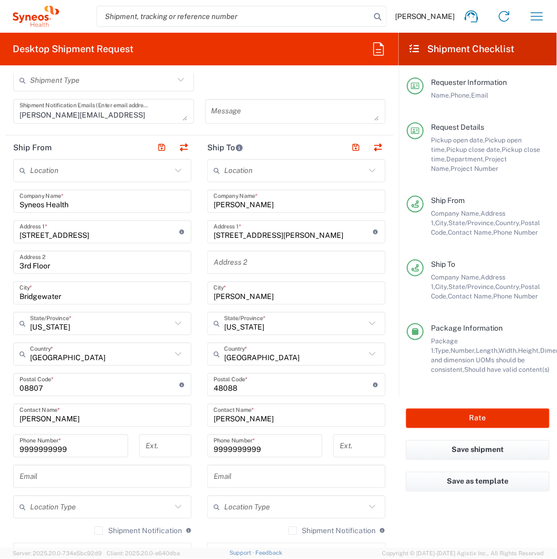
click at [241, 290] on input "[PERSON_NAME]" at bounding box center [295, 293] width 165 height 18
paste input "[GEOGRAPHIC_DATA]"
type input "[GEOGRAPHIC_DATA]"
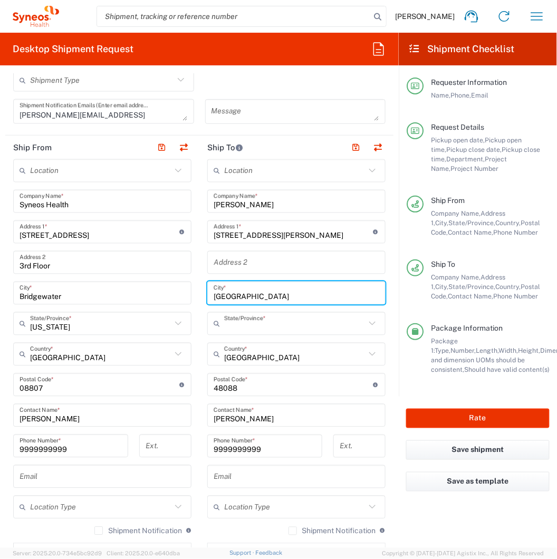
click at [246, 317] on input "text" at bounding box center [294, 324] width 141 height 18
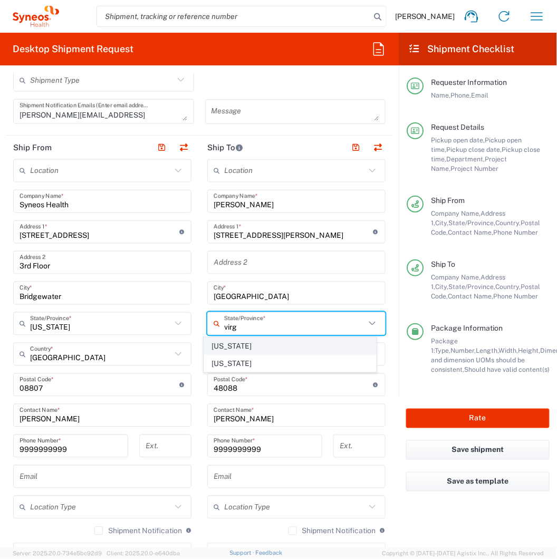
click at [226, 346] on span "[US_STATE]" at bounding box center [290, 346] width 172 height 16
type input "[US_STATE]"
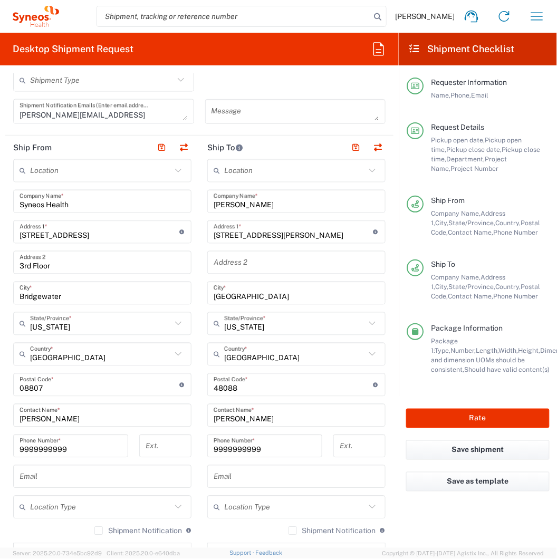
click at [229, 389] on input "undefined" at bounding box center [293, 385] width 160 height 18
paste input "23223"
type input "23223"
click at [193, 388] on main "Location [PERSON_NAME] LLC-[GEOGRAPHIC_DATA] [GEOGRAPHIC_DATA] [GEOGRAPHIC_DATA…" at bounding box center [102, 365] width 194 height 412
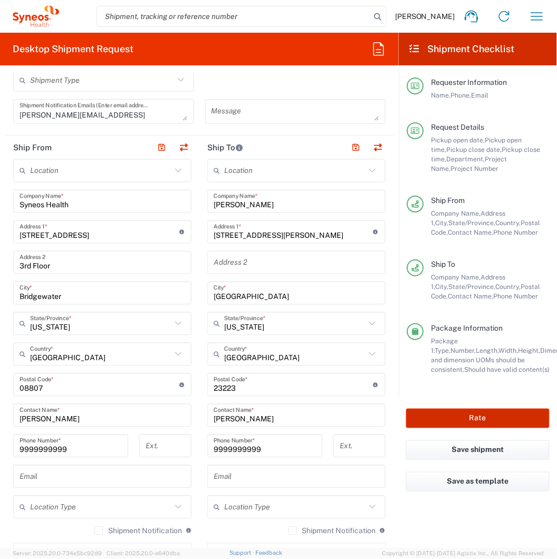
click at [440, 423] on button "Rate" at bounding box center [477, 418] width 143 height 20
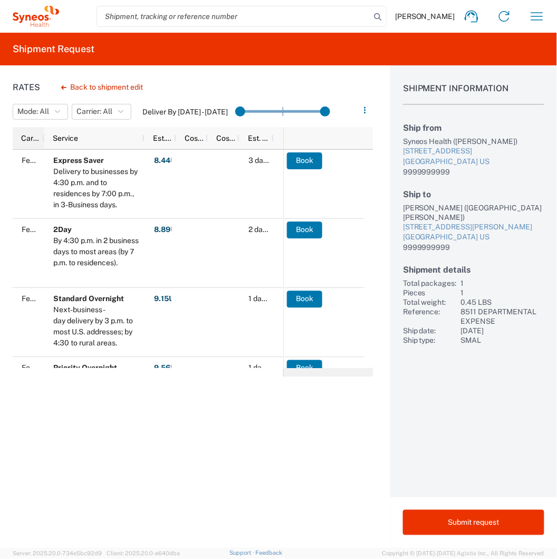
click at [39, 138] on span "Carrier" at bounding box center [30, 138] width 19 height 8
click at [35, 139] on img at bounding box center [32, 138] width 17 height 17
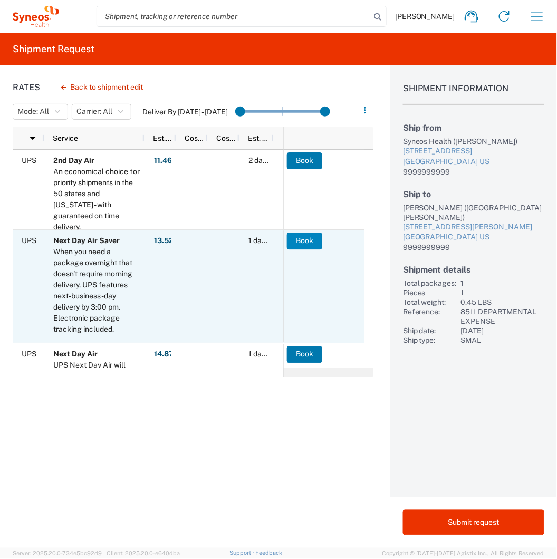
click at [313, 241] on button "Book" at bounding box center [304, 240] width 35 height 17
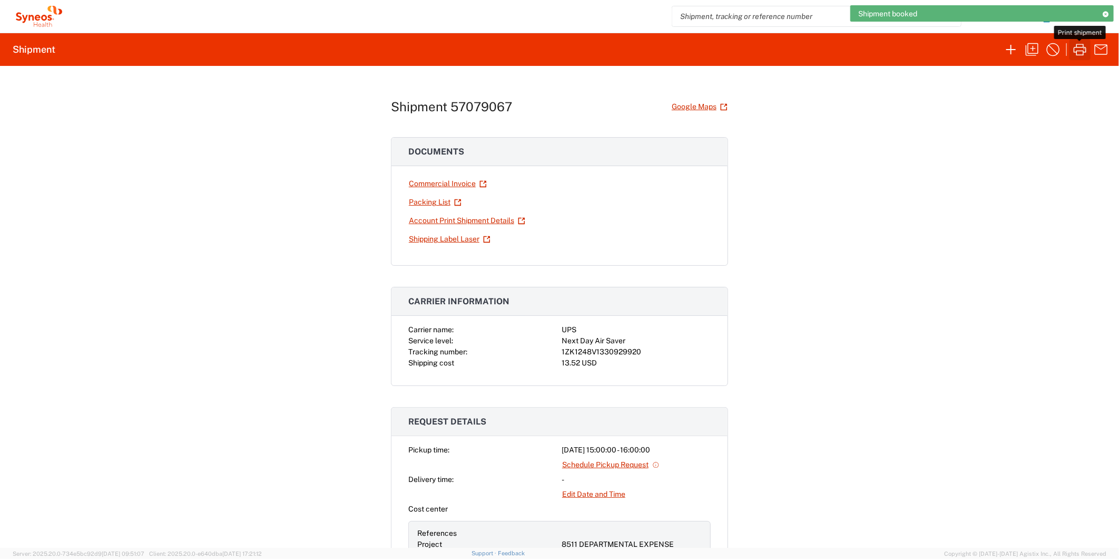
click at [1079, 48] on icon "button" at bounding box center [1080, 49] width 17 height 17
